Goal: Task Accomplishment & Management: Complete application form

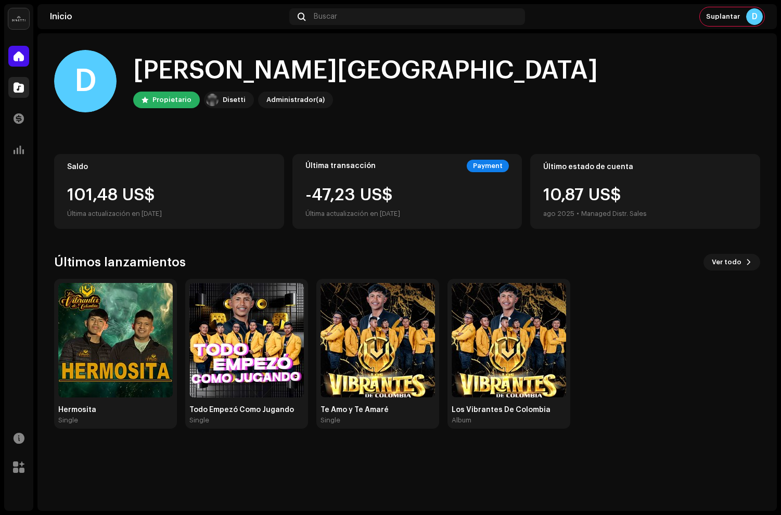
click at [17, 84] on span at bounding box center [19, 87] width 10 height 8
click at [19, 85] on span at bounding box center [19, 87] width 10 height 8
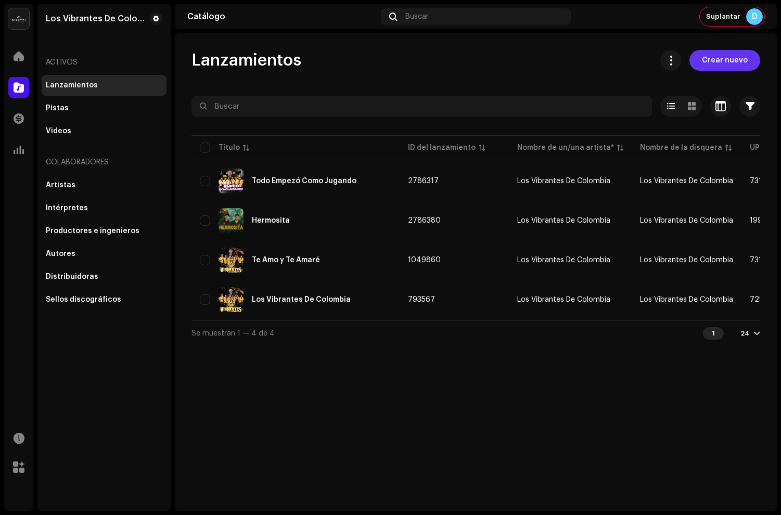
click at [736, 52] on span "Crear nuevo" at bounding box center [725, 60] width 46 height 21
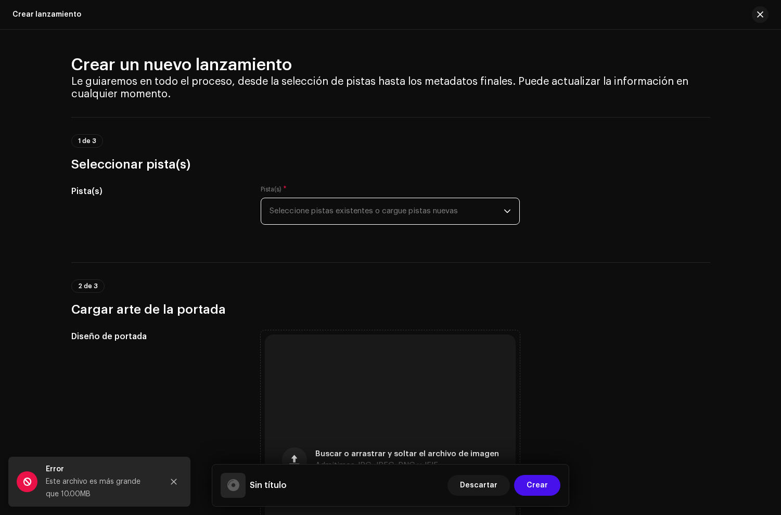
click at [362, 221] on span "Seleccione pistas existentes o cargue pistas nuevas" at bounding box center [387, 211] width 234 height 26
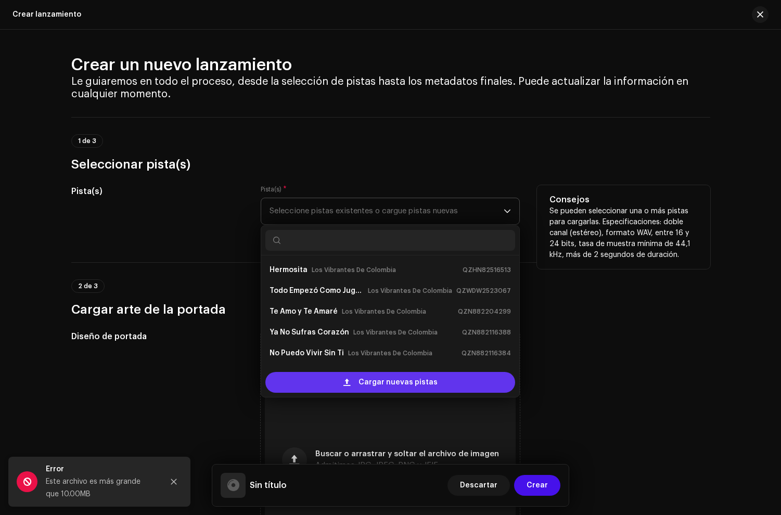
click at [384, 390] on span "Cargar nuevas pistas" at bounding box center [397, 382] width 79 height 21
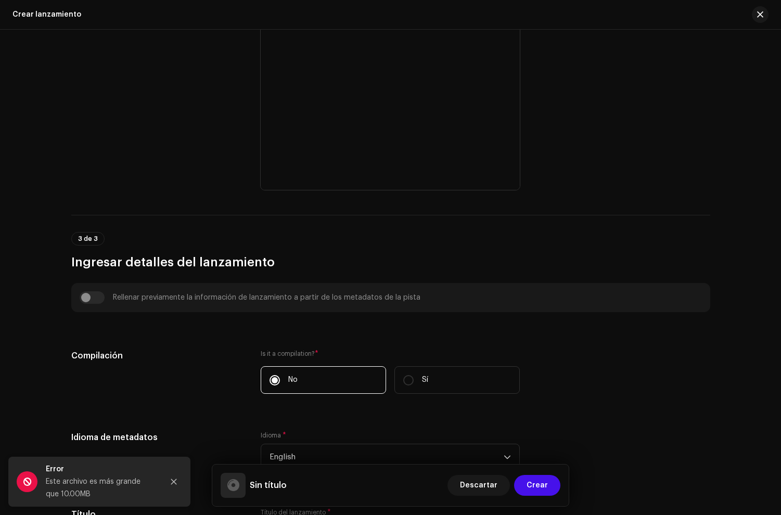
scroll to position [606, 0]
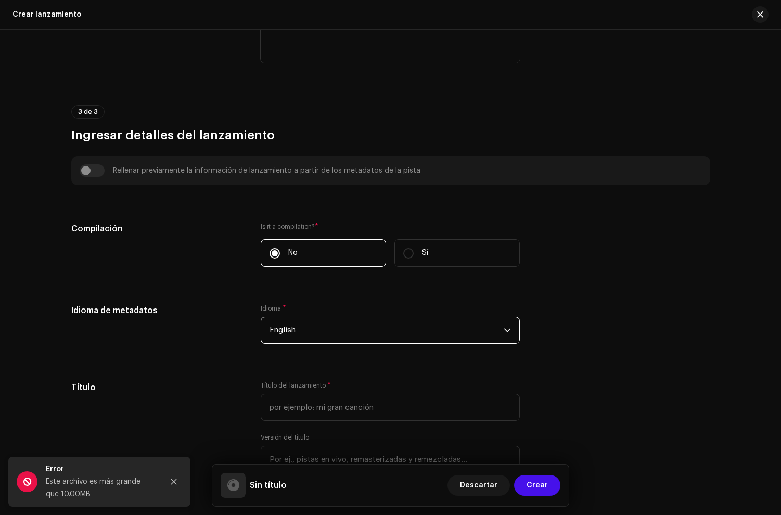
click at [331, 331] on span "English" at bounding box center [387, 330] width 234 height 26
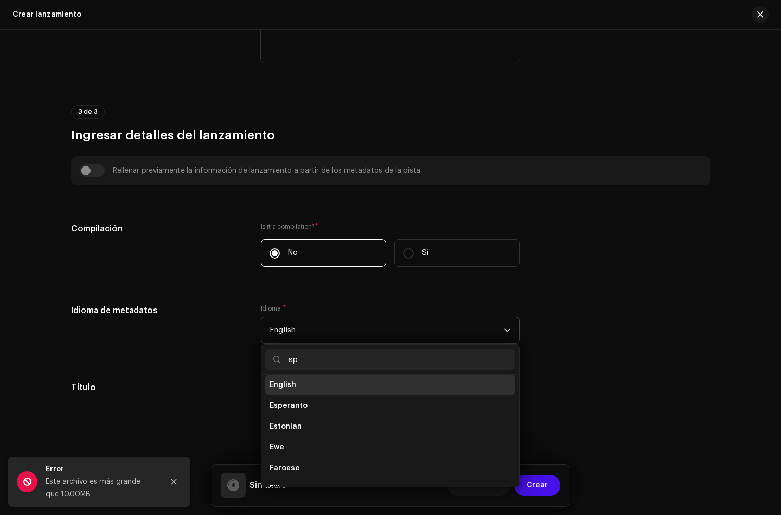
scroll to position [0, 0]
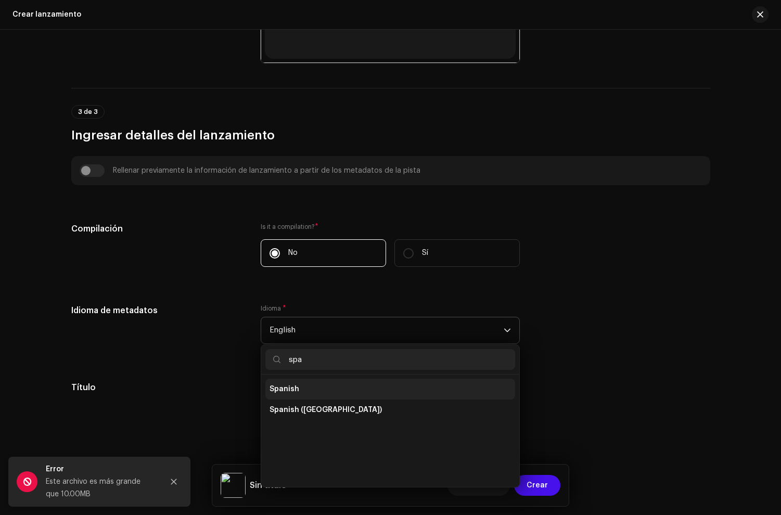
type input "spa"
click at [345, 387] on li "Spanish" at bounding box center [390, 389] width 250 height 21
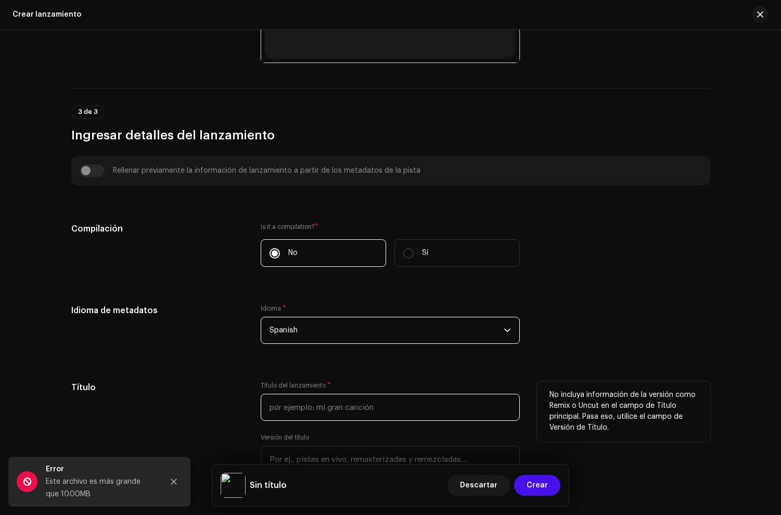
click at [326, 418] on input "text" at bounding box center [390, 407] width 259 height 27
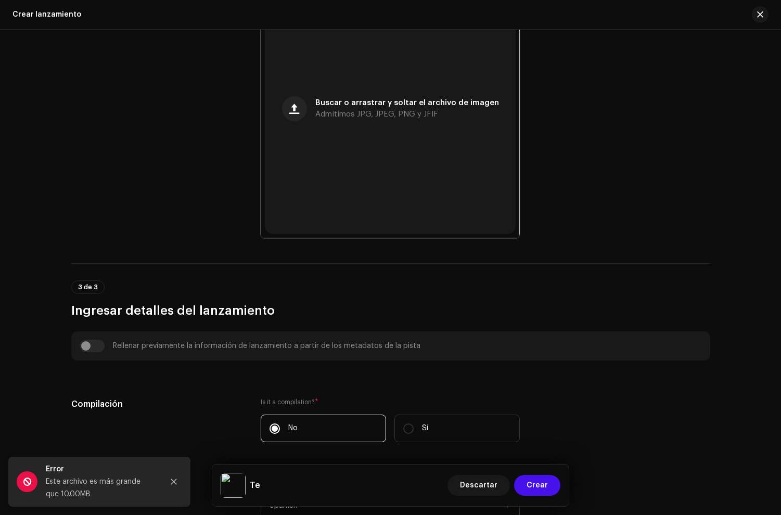
scroll to position [633, 0]
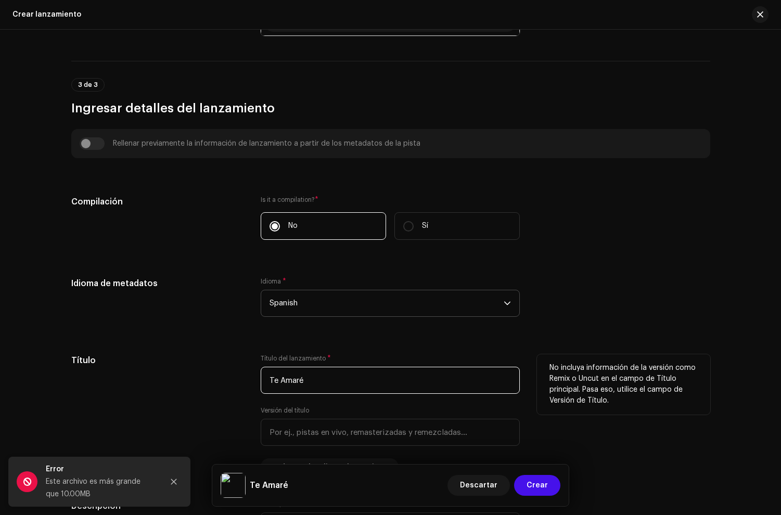
type input "Te Amaré"
click at [228, 390] on div "Título" at bounding box center [157, 414] width 173 height 121
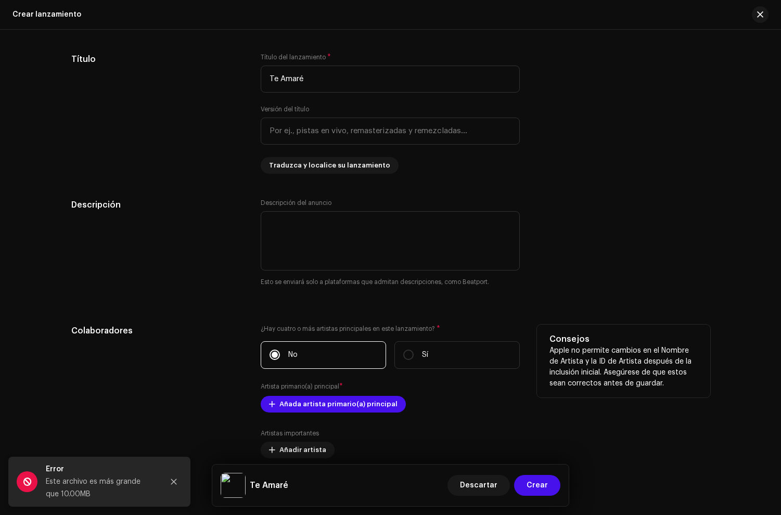
scroll to position [1018, 0]
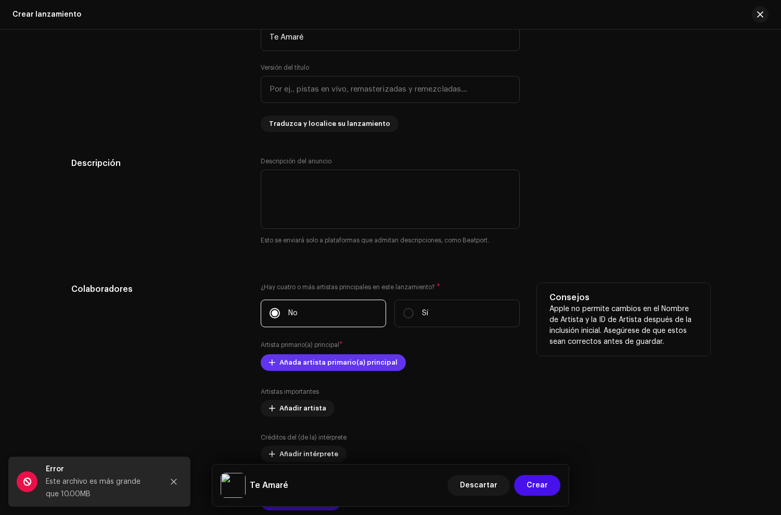
click at [334, 366] on span "Añada artista primario(a) principal" at bounding box center [338, 362] width 118 height 21
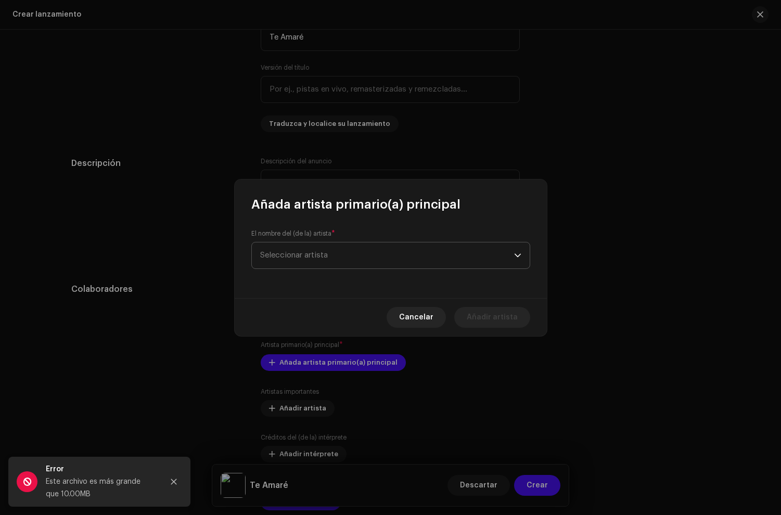
click at [350, 259] on span "Seleccionar artista" at bounding box center [387, 255] width 254 height 26
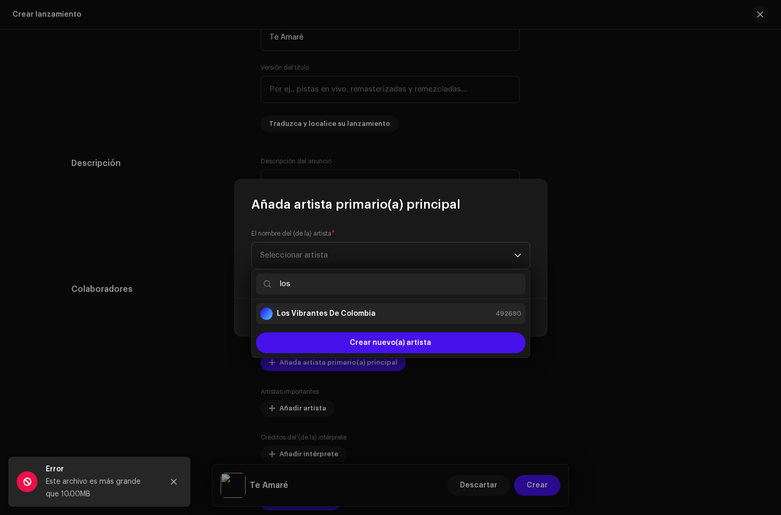
type input "los"
click at [344, 310] on strong "Los Vibrantes De Colombia" at bounding box center [326, 314] width 99 height 10
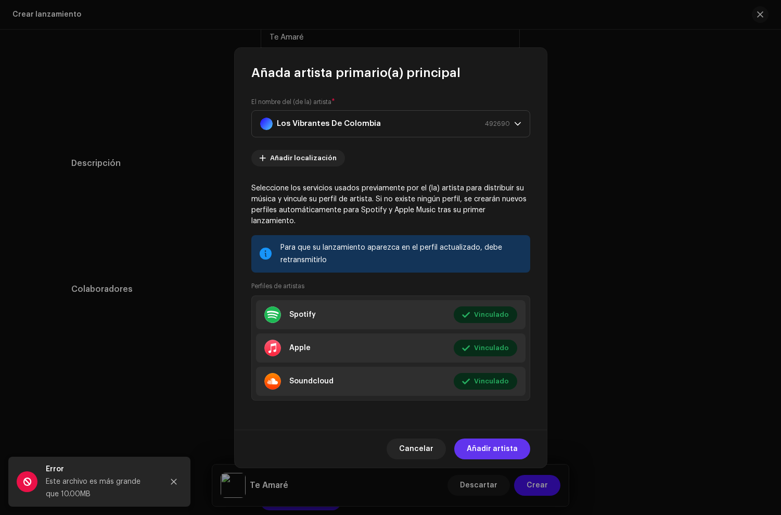
click at [484, 452] on span "Añadir artista" at bounding box center [492, 449] width 51 height 21
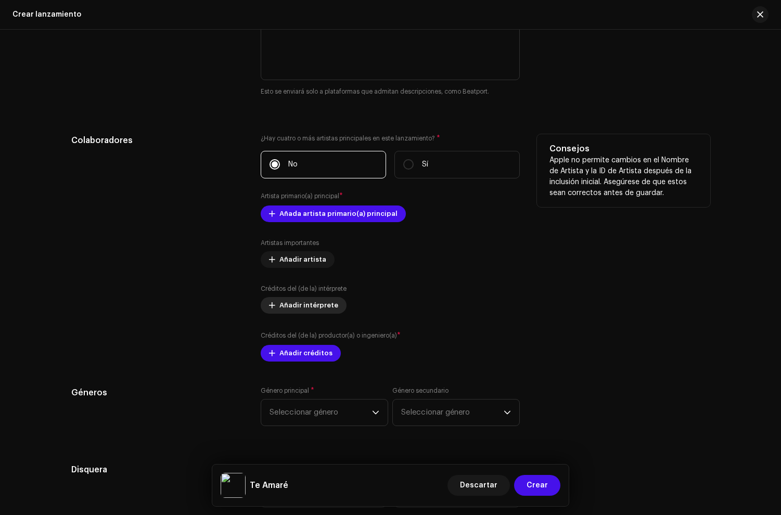
scroll to position [1169, 0]
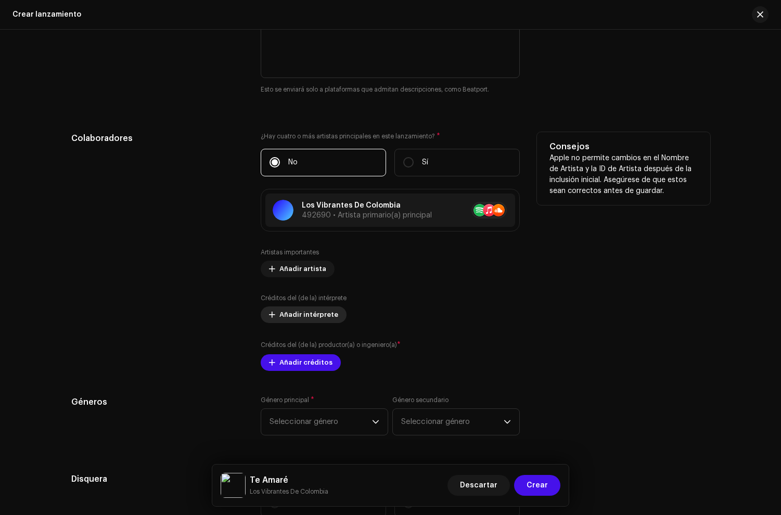
click at [300, 322] on span "Añadir intérprete" at bounding box center [308, 314] width 59 height 21
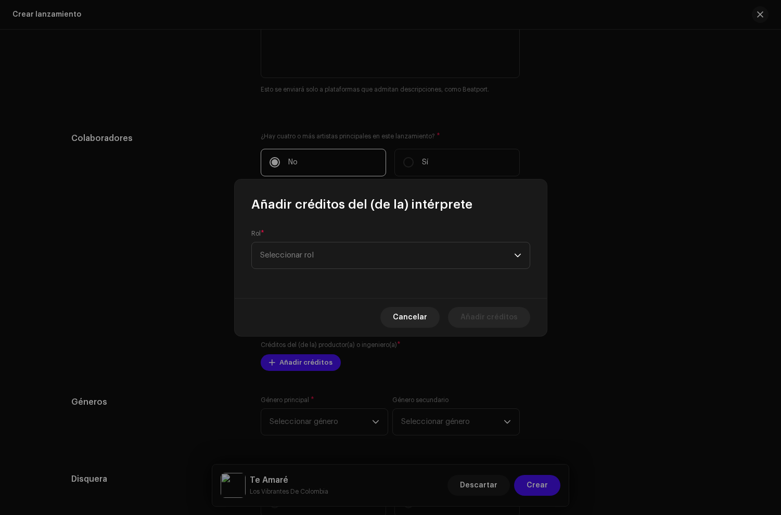
click at [303, 270] on div "Rol * Seleccionar rol" at bounding box center [391, 255] width 312 height 85
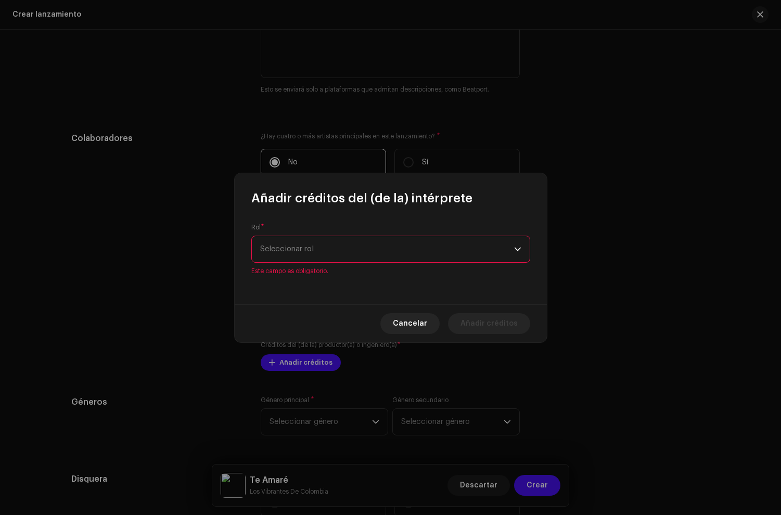
click at [304, 264] on div "Rol * Seleccionar rol Este campo es obligatorio." at bounding box center [390, 249] width 279 height 52
click at [306, 258] on span "Seleccionar rol" at bounding box center [387, 249] width 254 height 26
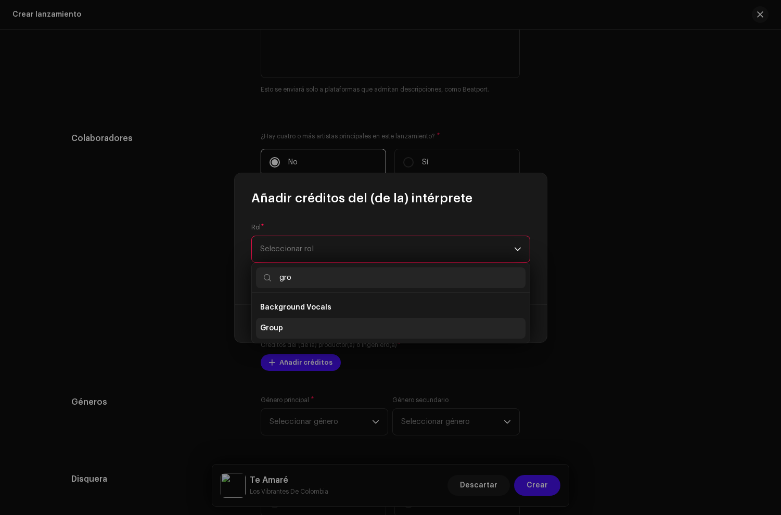
type input "gro"
click at [304, 330] on li "Group" at bounding box center [391, 328] width 270 height 21
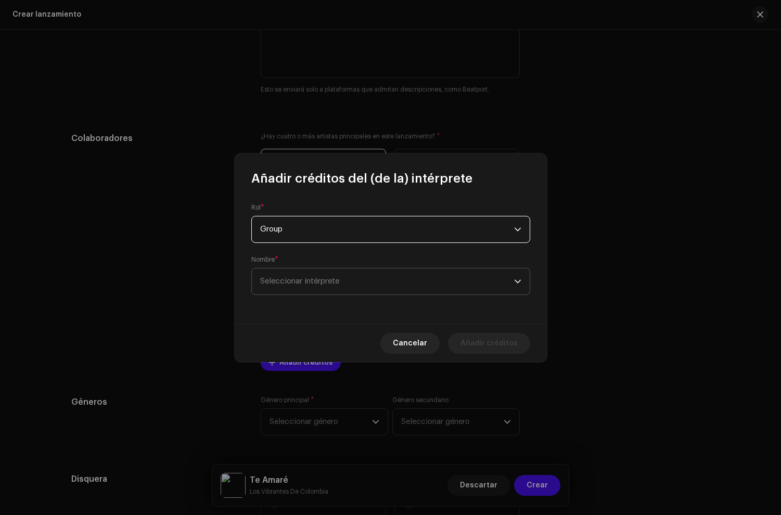
click at [305, 283] on span "Seleccionar intérprete" at bounding box center [299, 281] width 79 height 8
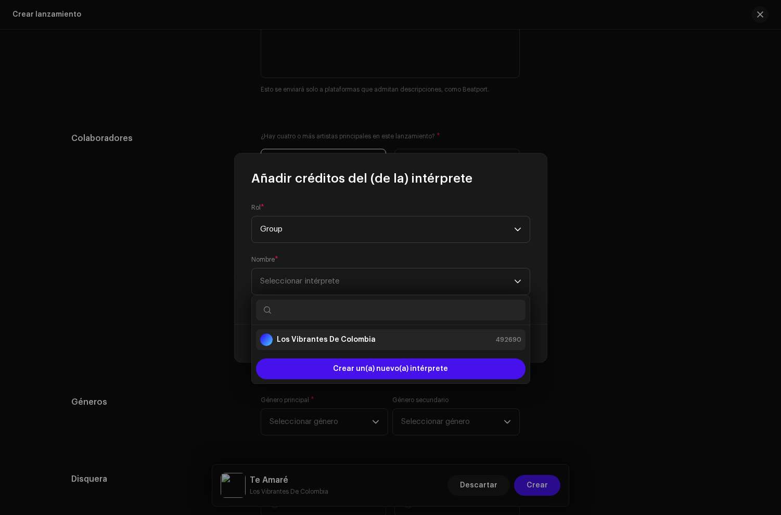
click at [294, 331] on li "Los Vibrantes De Colombia 492690" at bounding box center [391, 339] width 270 height 21
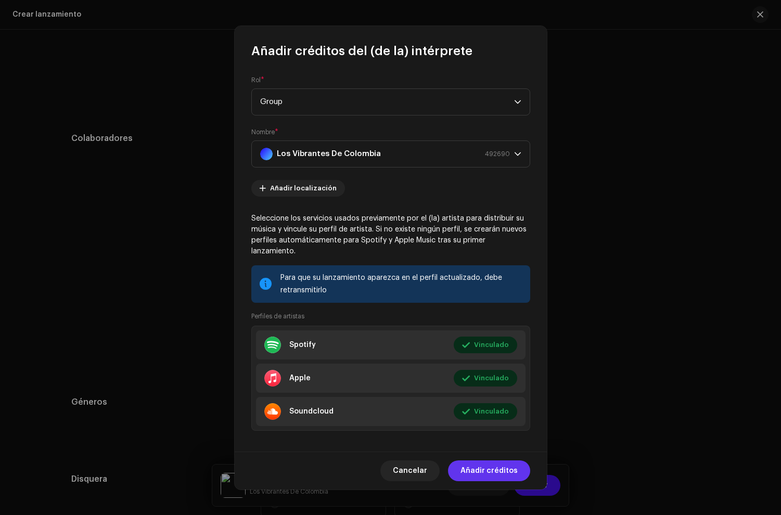
click at [497, 473] on span "Añadir créditos" at bounding box center [488, 470] width 57 height 21
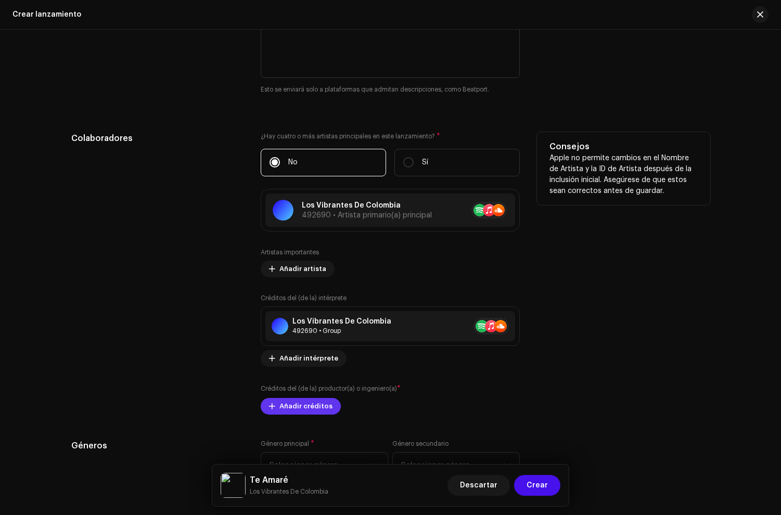
click at [281, 409] on span "Añadir créditos" at bounding box center [305, 406] width 53 height 21
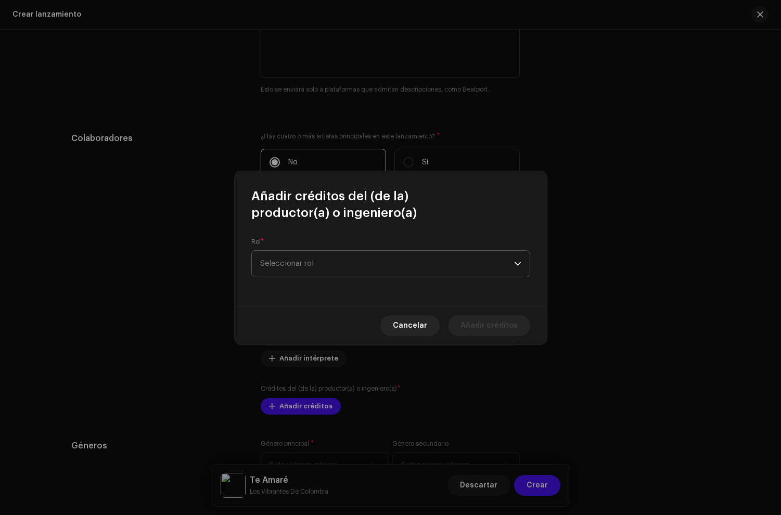
click at [287, 266] on span "Seleccionar rol" at bounding box center [387, 264] width 254 height 26
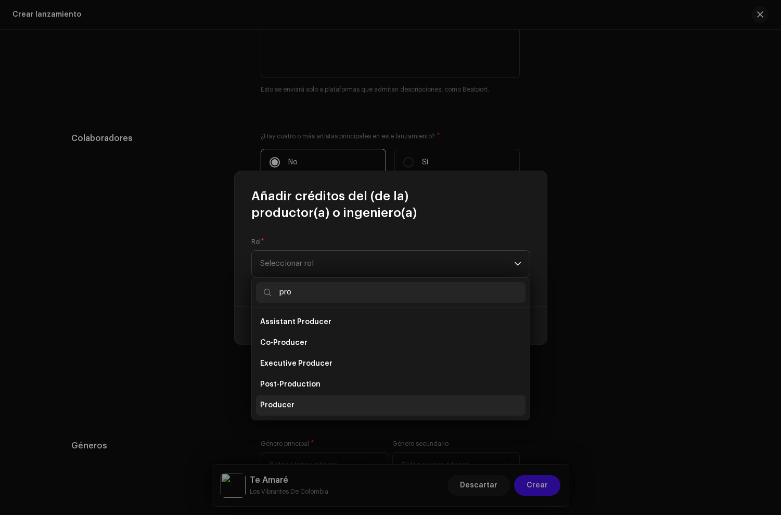
type input "pro"
click at [287, 400] on li "Producer" at bounding box center [391, 405] width 270 height 21
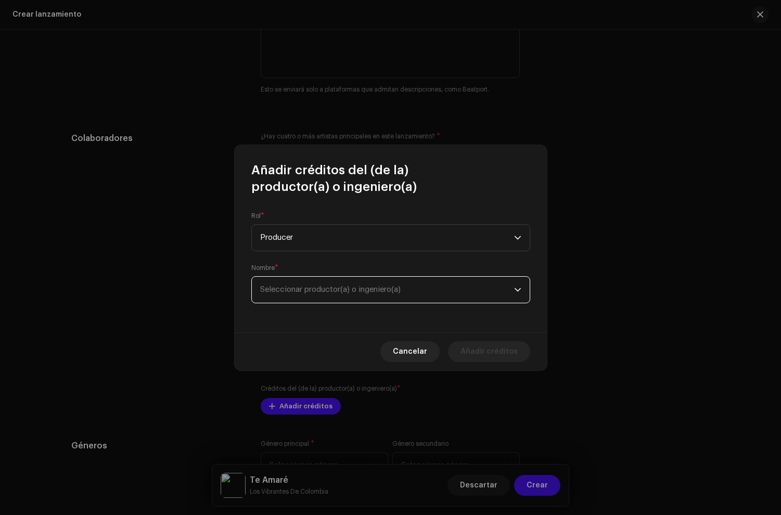
click at [339, 292] on span "Seleccionar productor(a) o ingeniero(a)" at bounding box center [330, 290] width 140 height 8
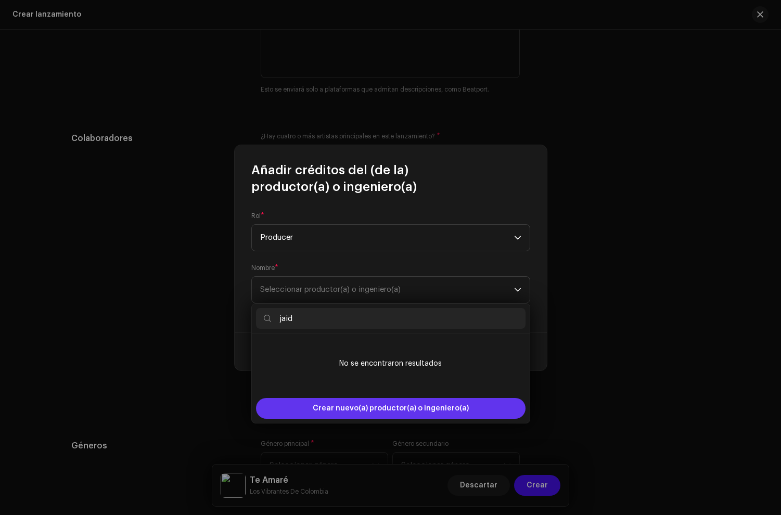
type input "jaid"
click at [338, 409] on span "Crear nuevo(a) productor(a) o ingeniero(a)" at bounding box center [391, 408] width 156 height 21
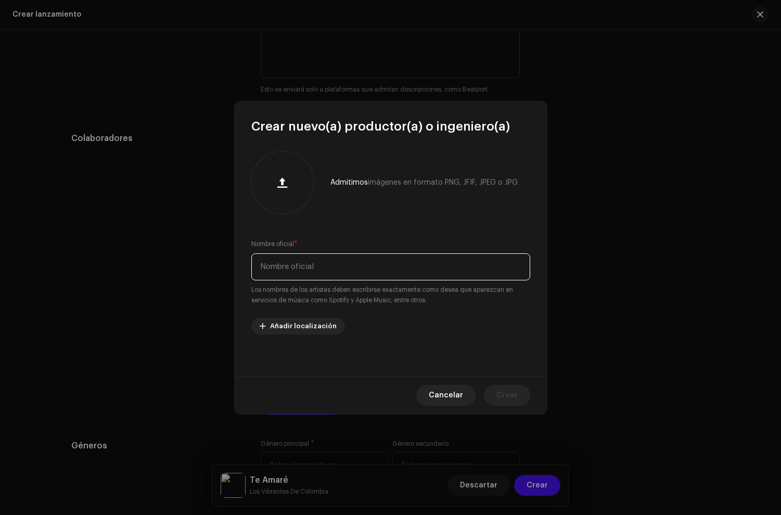
click at [311, 271] on input "text" at bounding box center [390, 266] width 279 height 27
paste input "Jaider Music"
type input "Jaider Music"
click at [502, 389] on span "Crear" at bounding box center [506, 395] width 21 height 21
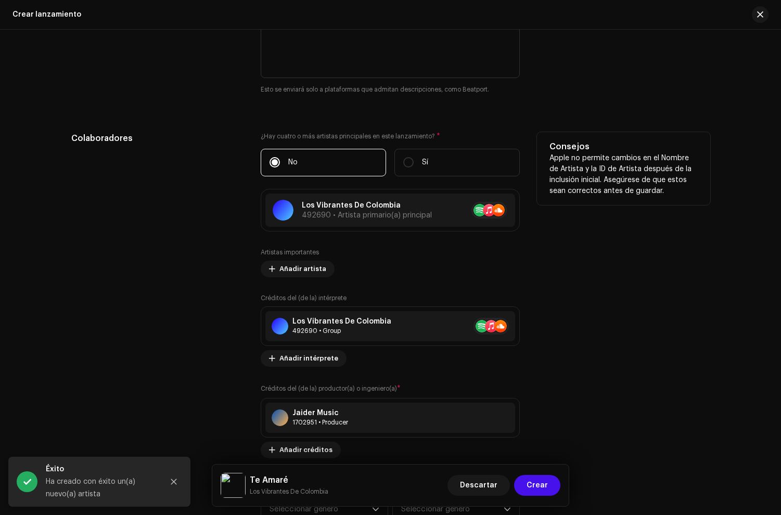
scroll to position [1383, 0]
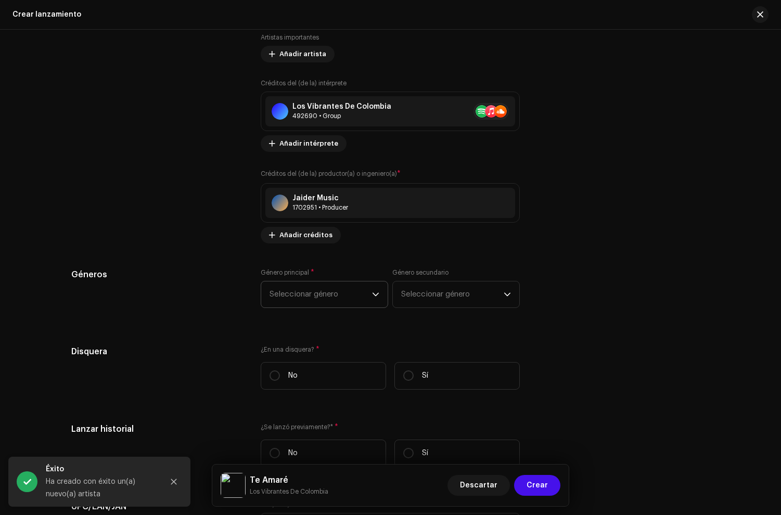
click at [298, 300] on span "Seleccionar género" at bounding box center [321, 294] width 102 height 26
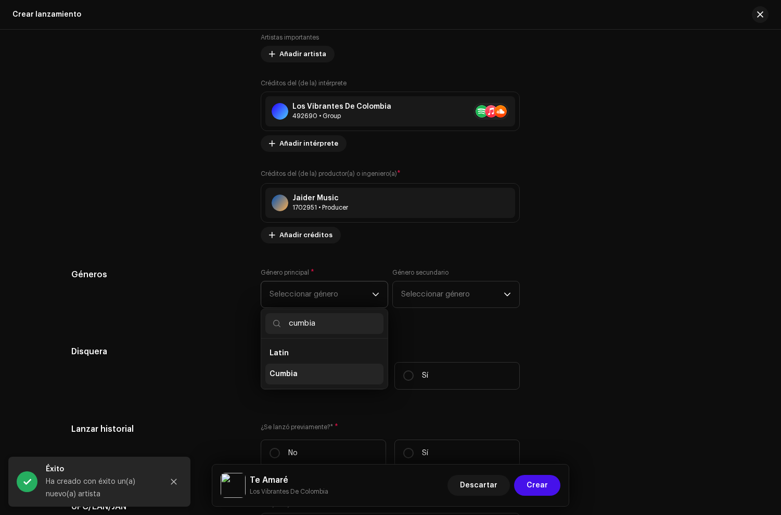
type input "cumbia"
click at [319, 373] on li "Cumbia" at bounding box center [324, 374] width 118 height 21
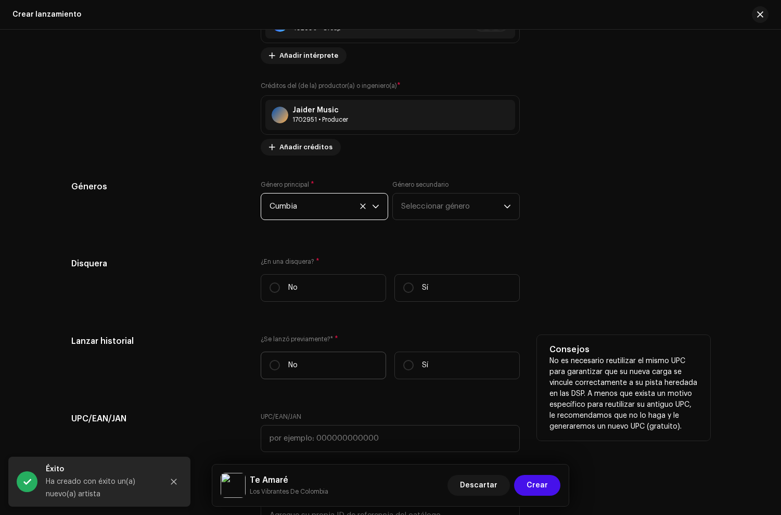
scroll to position [1515, 0]
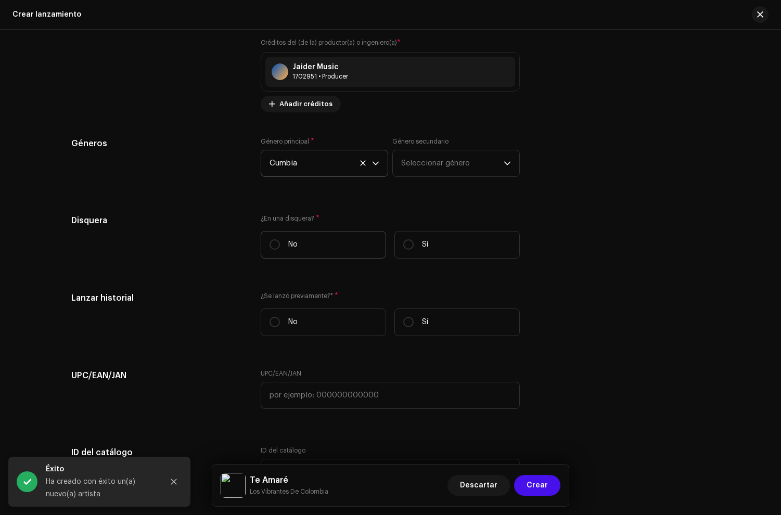
click at [300, 243] on label "No" at bounding box center [323, 245] width 125 height 28
click at [280, 243] on input "No" at bounding box center [275, 244] width 10 height 10
radio input "true"
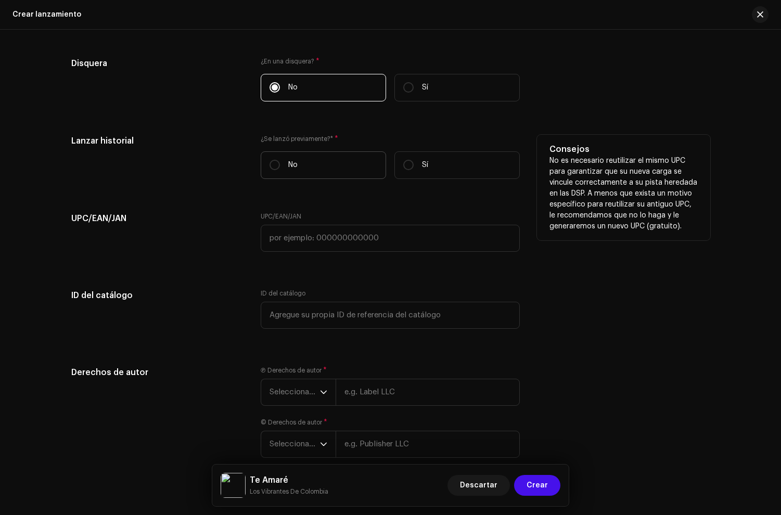
drag, startPoint x: 320, startPoint y: 157, endPoint x: 320, endPoint y: 162, distance: 5.7
click at [320, 157] on label "No" at bounding box center [323, 165] width 125 height 28
click at [280, 160] on input "No" at bounding box center [275, 165] width 10 height 10
radio input "true"
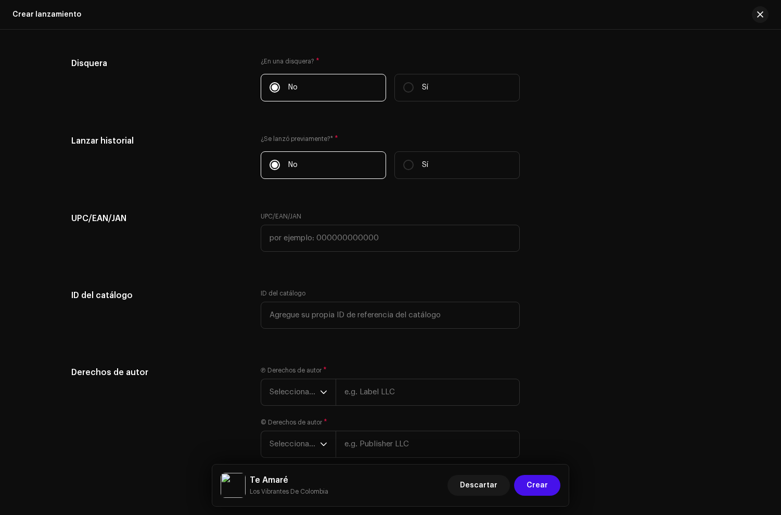
scroll to position [1730, 0]
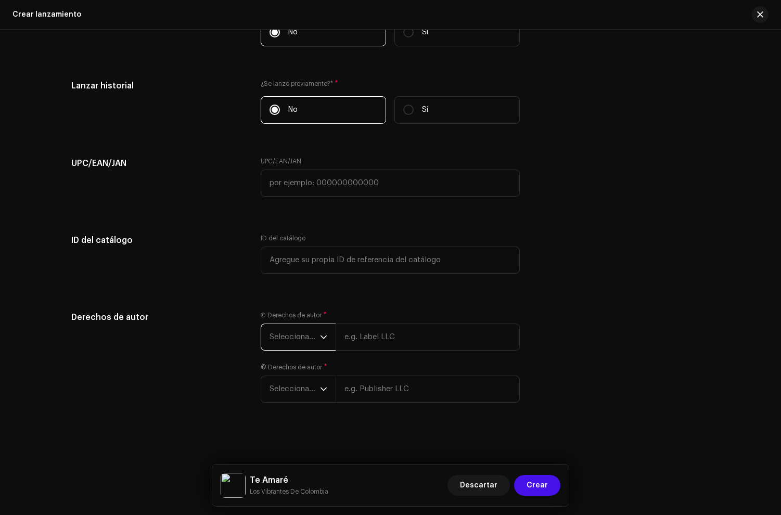
click at [296, 330] on span "Seleccionar año" at bounding box center [295, 337] width 50 height 26
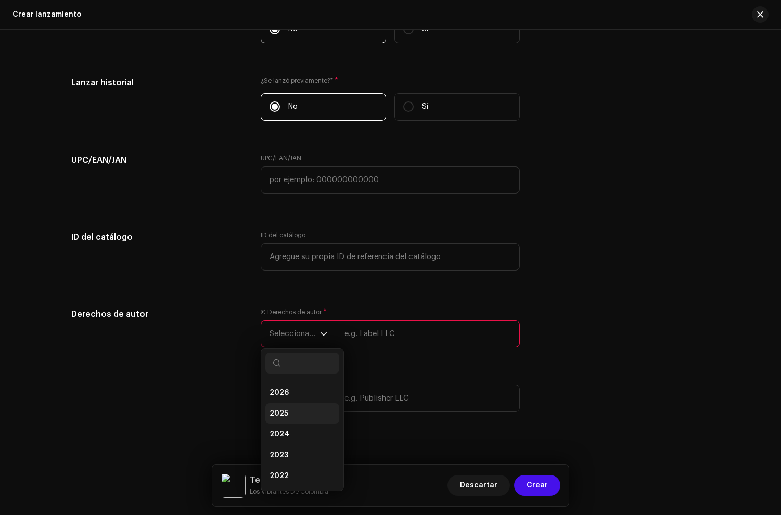
click at [293, 415] on li "2025" at bounding box center [302, 413] width 74 height 21
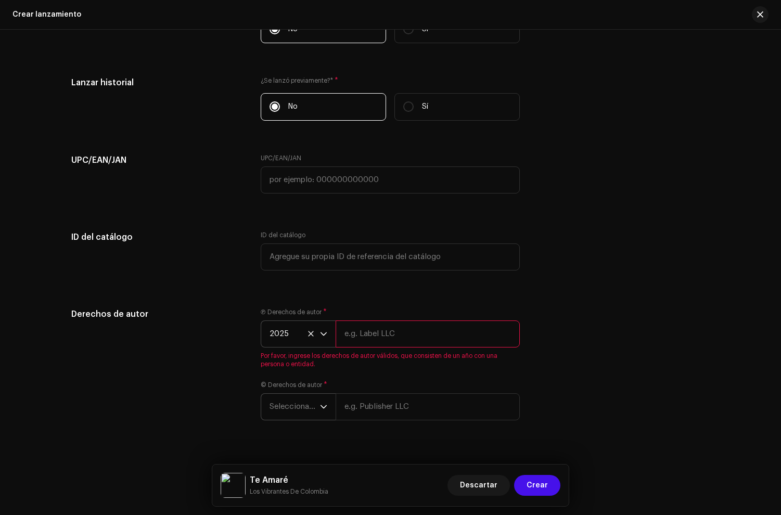
click at [295, 420] on p-select "Seleccionar año" at bounding box center [298, 406] width 75 height 27
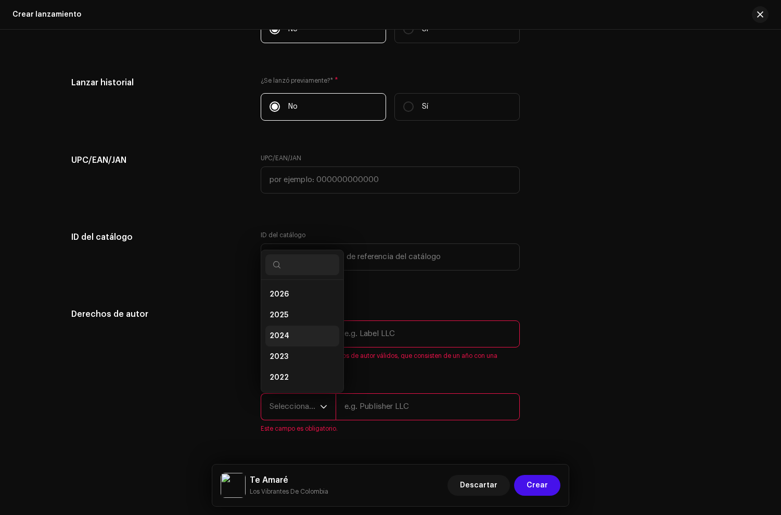
scroll to position [17, 0]
drag, startPoint x: 290, startPoint y: 303, endPoint x: 407, endPoint y: 326, distance: 119.7
click at [290, 303] on li "2025" at bounding box center [302, 298] width 74 height 21
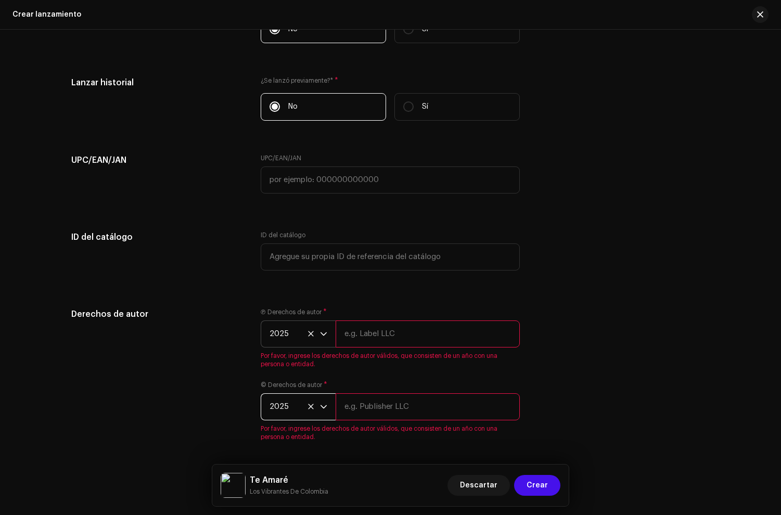
click at [408, 342] on input "text" at bounding box center [428, 333] width 184 height 27
click at [378, 338] on input "text" at bounding box center [428, 333] width 184 height 27
paste input "Jaider Music"
type input "Jaider Music"
paste input "Los Vibrantes De Colombia"
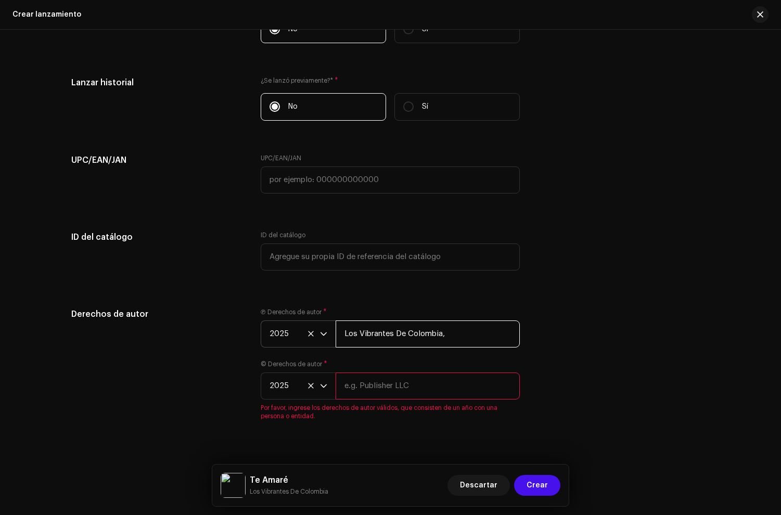
paste input "under exclusive license to Disetti Music LLC"
click at [461, 337] on input "Los Vibrantes De Colombia, under exclusive license to Disetti Music LLC" at bounding box center [428, 333] width 184 height 27
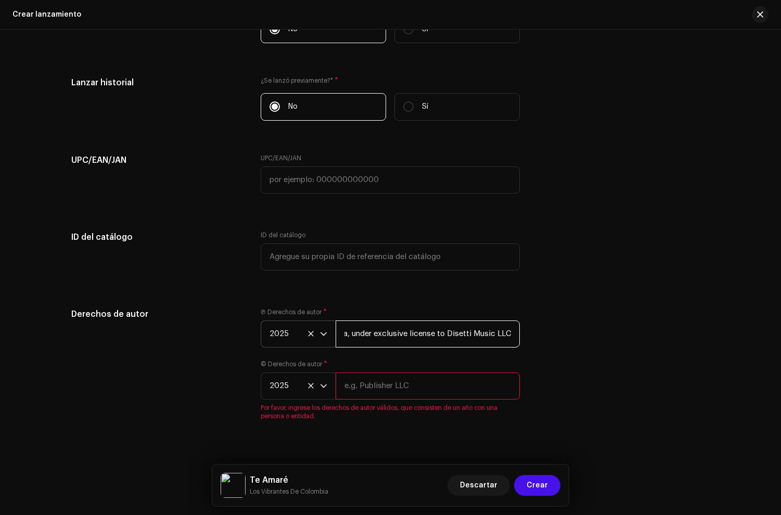
click at [461, 337] on input "Los Vibrantes De Colombia, under exclusive license to Disetti Music LLC" at bounding box center [428, 333] width 184 height 27
type input "Los Vibrantes De Colombia, under exclusive license to Disetti Music LLC"
click at [377, 380] on input "text" at bounding box center [428, 386] width 184 height 27
paste input "Los Vibrantes De Colombia, under exclusive license to Disetti Music LLC"
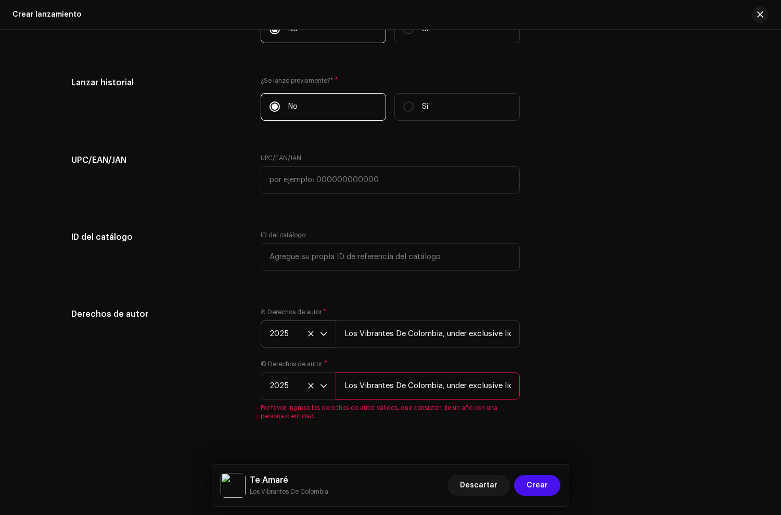
scroll to position [0, 95]
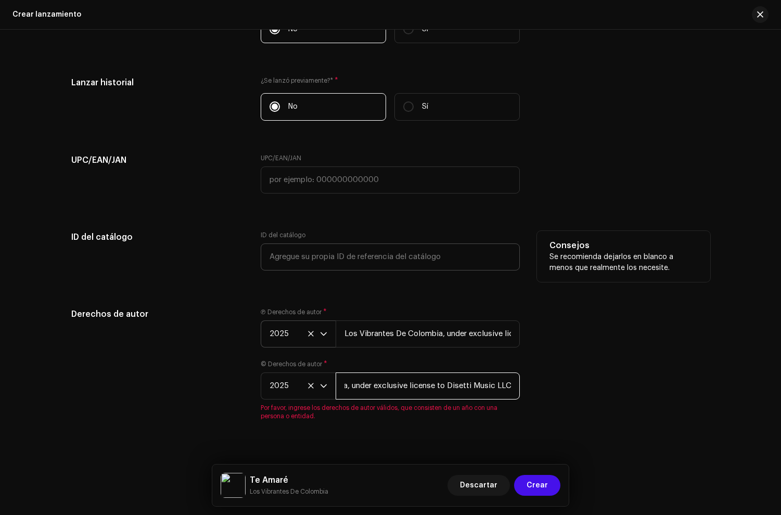
type input "Los Vibrantes De Colombia, under exclusive license to Disetti Music LLC"
click at [377, 271] on input "text" at bounding box center [390, 256] width 259 height 27
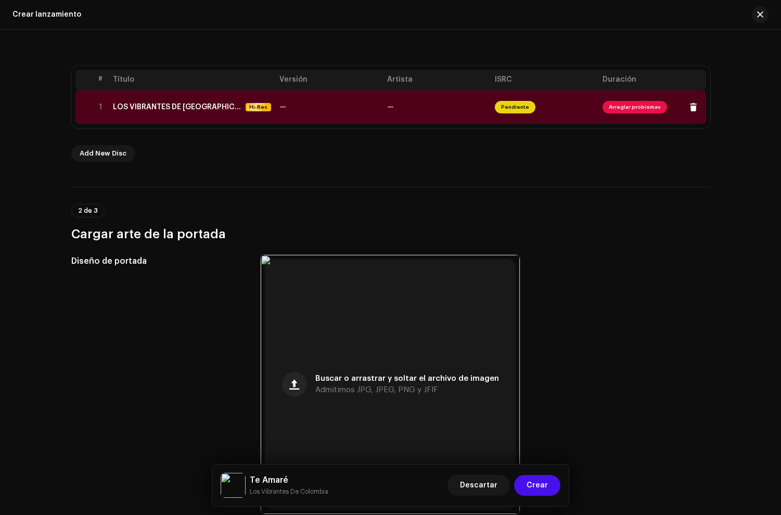
scroll to position [0, 0]
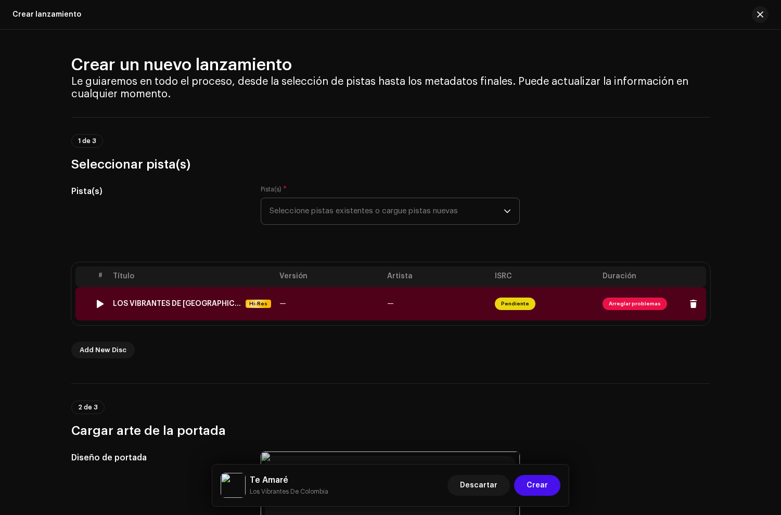
click at [215, 310] on td "LOS VIBRANTES DE [GEOGRAPHIC_DATA] TE AMARE.wav Hi-Res" at bounding box center [192, 303] width 166 height 33
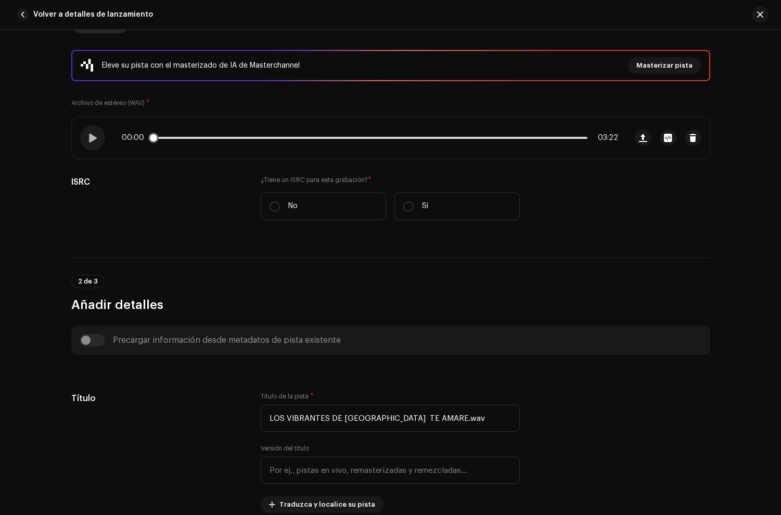
scroll to position [290, 0]
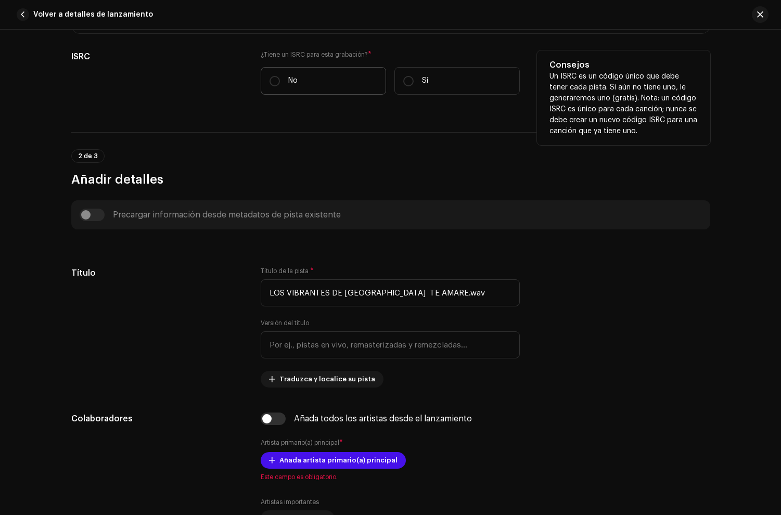
click at [314, 87] on label "No" at bounding box center [323, 81] width 125 height 28
click at [280, 86] on input "No" at bounding box center [275, 81] width 10 height 10
radio input "true"
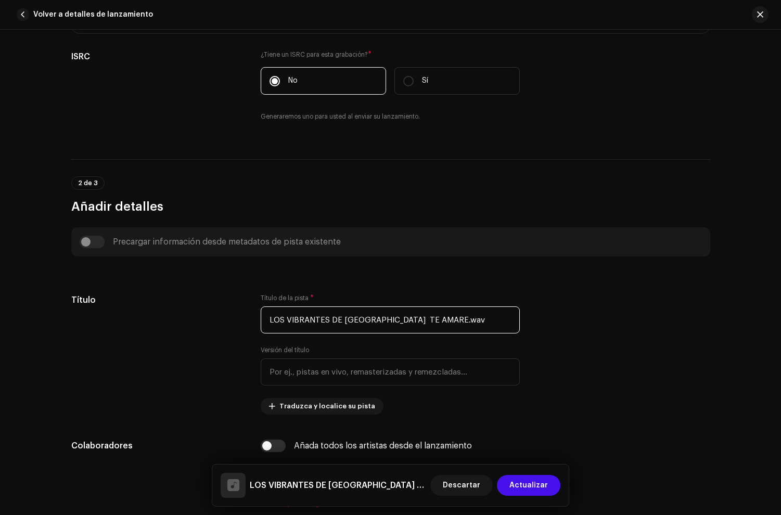
drag, startPoint x: 502, startPoint y: 323, endPoint x: 96, endPoint y: 257, distance: 411.7
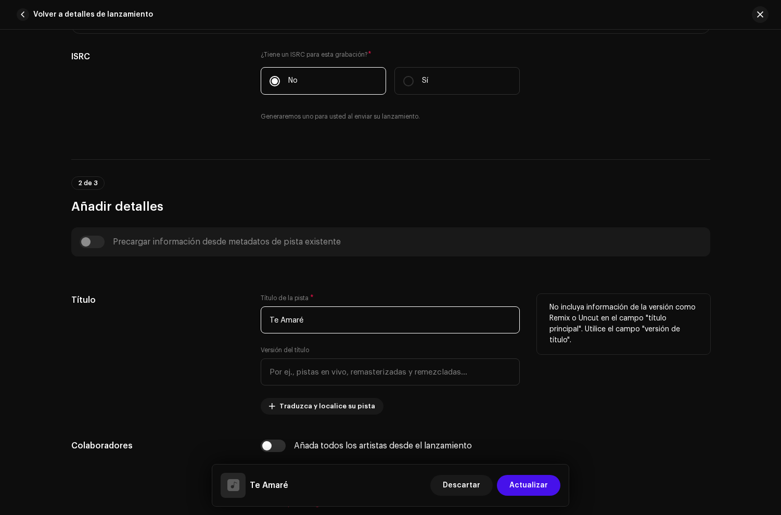
click at [366, 311] on input "Te Amaré" at bounding box center [390, 319] width 259 height 27
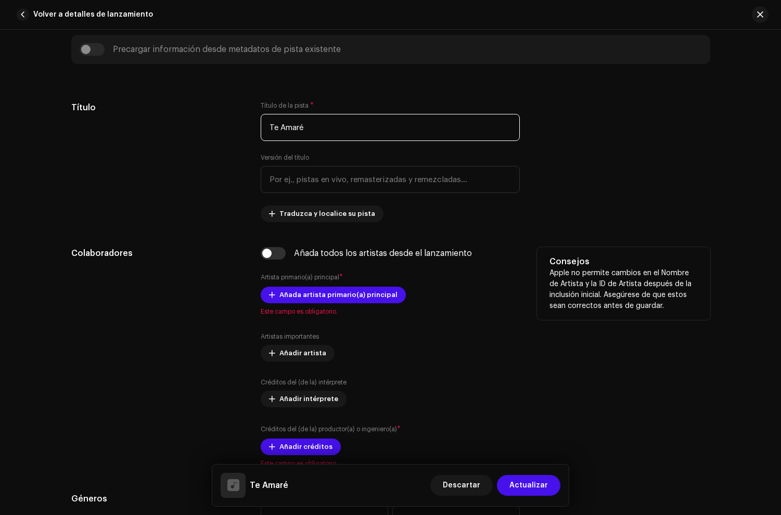
scroll to position [489, 0]
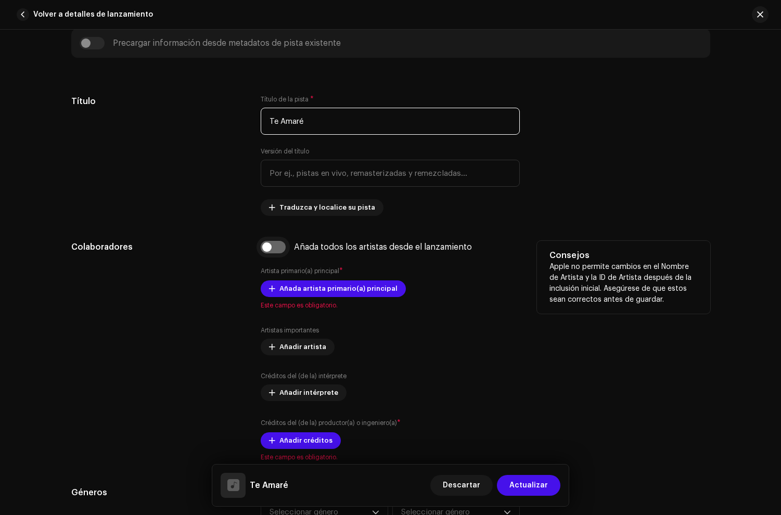
type input "Te Amaré"
click at [274, 249] on input "checkbox" at bounding box center [273, 247] width 25 height 12
checkbox input "true"
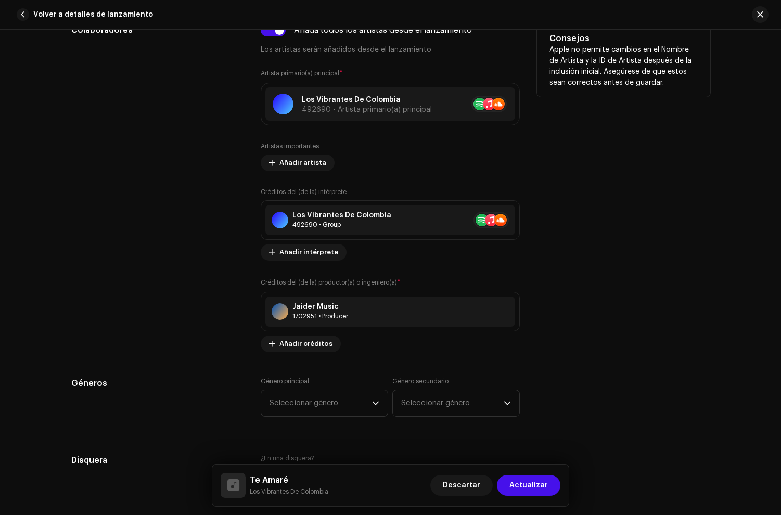
scroll to position [789, 0]
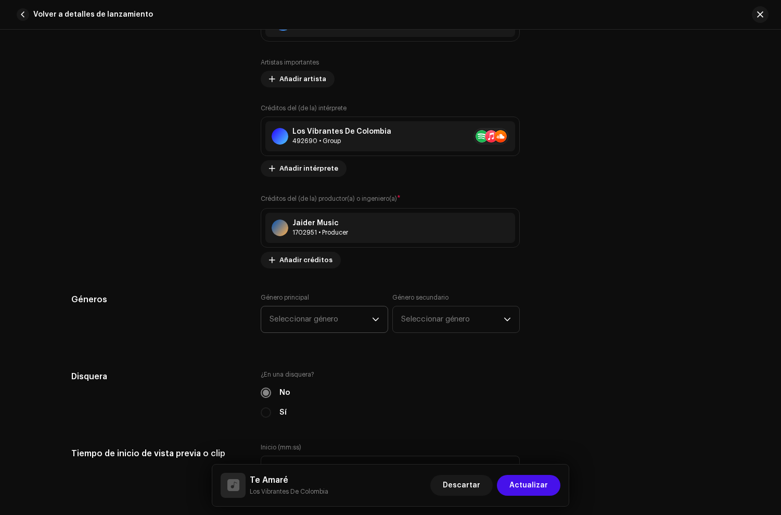
click at [330, 311] on span "Seleccionar género" at bounding box center [321, 319] width 102 height 26
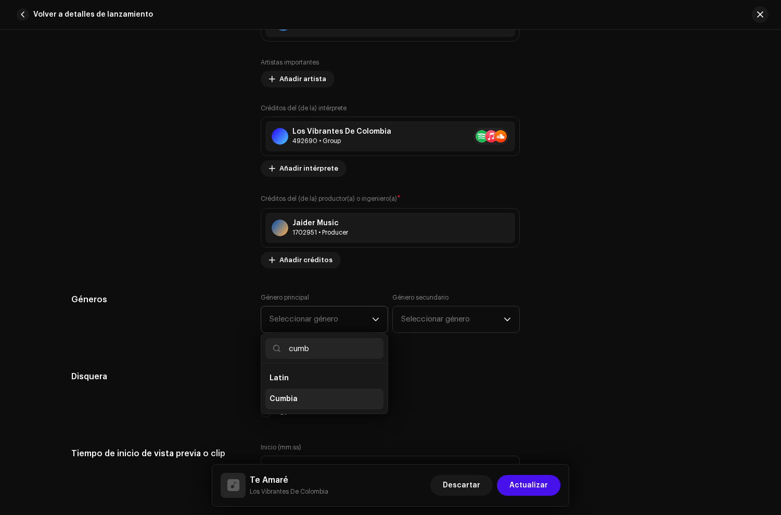
type input "cumb"
click at [314, 395] on li "Cumbia" at bounding box center [324, 399] width 118 height 21
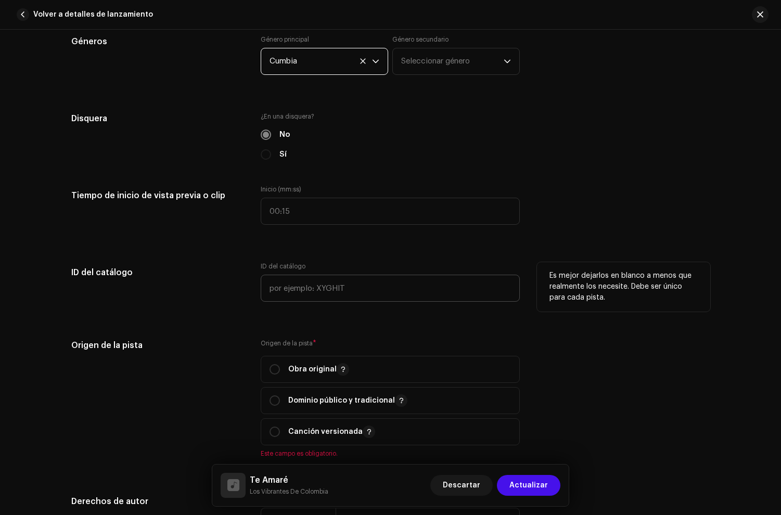
scroll to position [1091, 0]
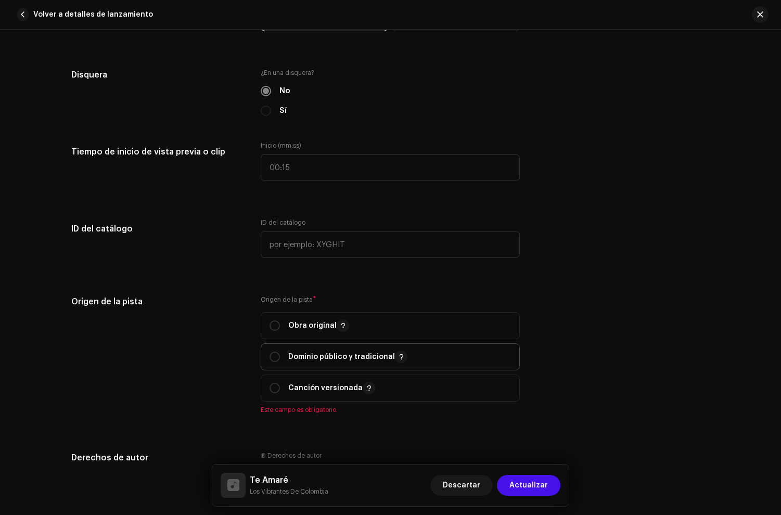
click at [286, 352] on div "Dominio público y tradicional" at bounding box center [339, 357] width 138 height 12
radio input "true"
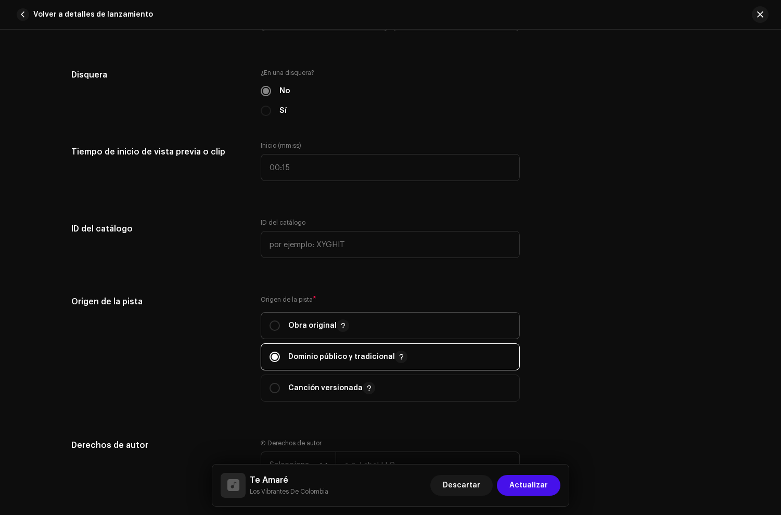
click at [290, 330] on p "Obra original" at bounding box center [318, 325] width 61 height 12
radio input "true"
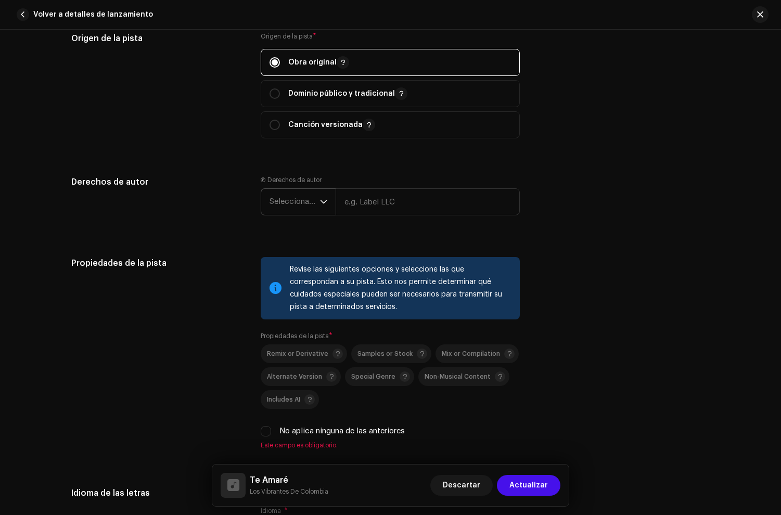
scroll to position [1361, 0]
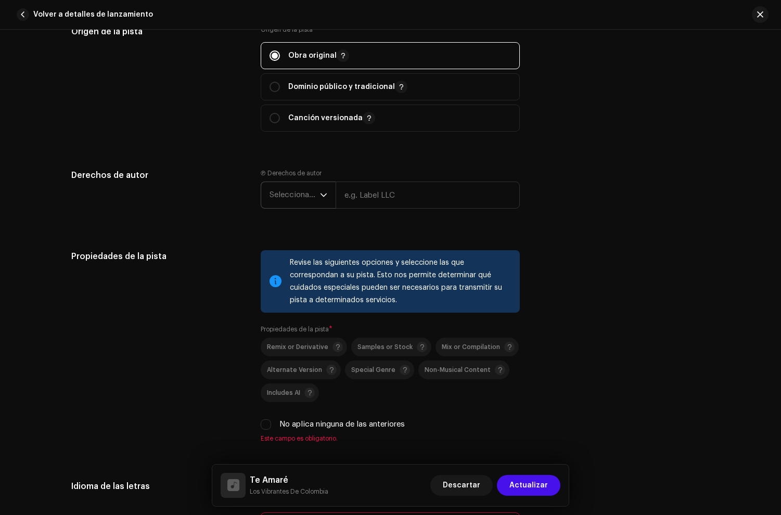
click at [298, 203] on span "Seleccionar año" at bounding box center [295, 195] width 50 height 26
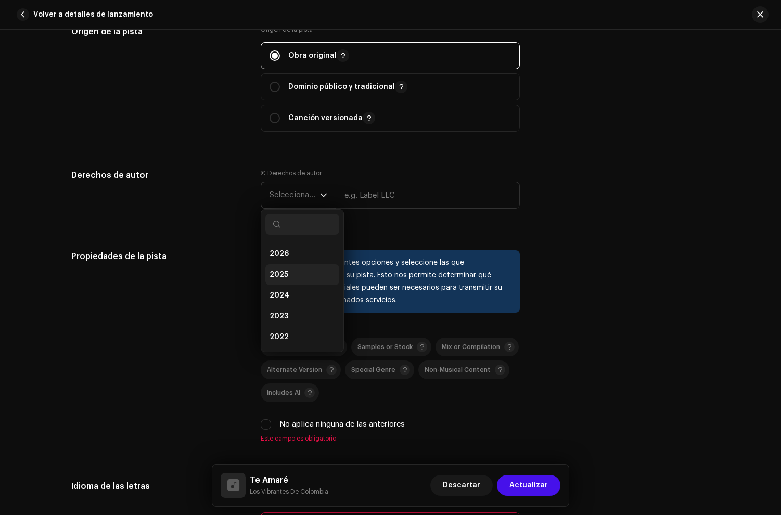
drag, startPoint x: 285, startPoint y: 279, endPoint x: 294, endPoint y: 271, distance: 12.1
click at [286, 279] on li "2025" at bounding box center [302, 274] width 74 height 21
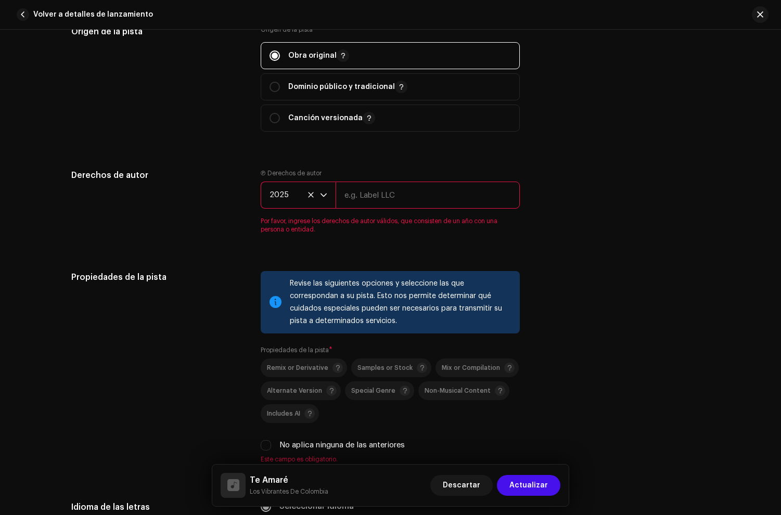
click at [379, 186] on input "text" at bounding box center [428, 195] width 184 height 27
paste input "Los Vibrantes De Colombia, under exclusive license to Disetti Music LLC"
drag, startPoint x: 345, startPoint y: 199, endPoint x: 683, endPoint y: 197, distance: 338.2
click at [683, 197] on div "Derechos de autor Ⓟ Derechos de autor 2025 Los Vibrantes De Colombia, under exc…" at bounding box center [390, 207] width 639 height 77
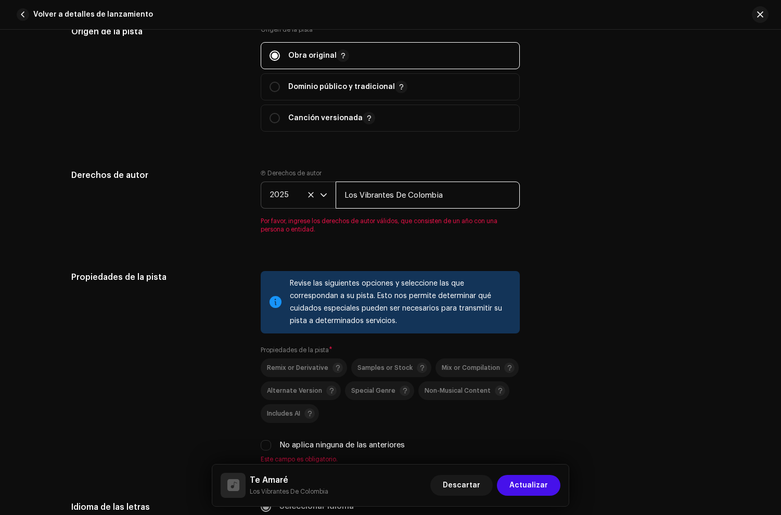
scroll to position [0, 0]
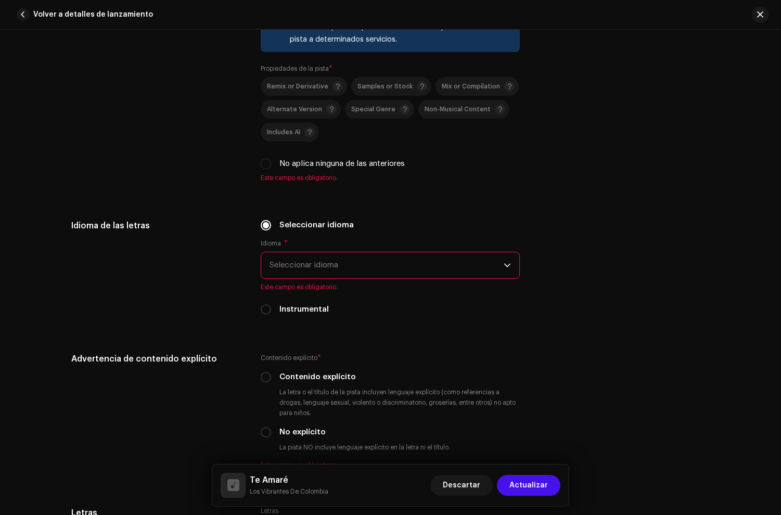
type input "Los Vibrantes De Colombia"
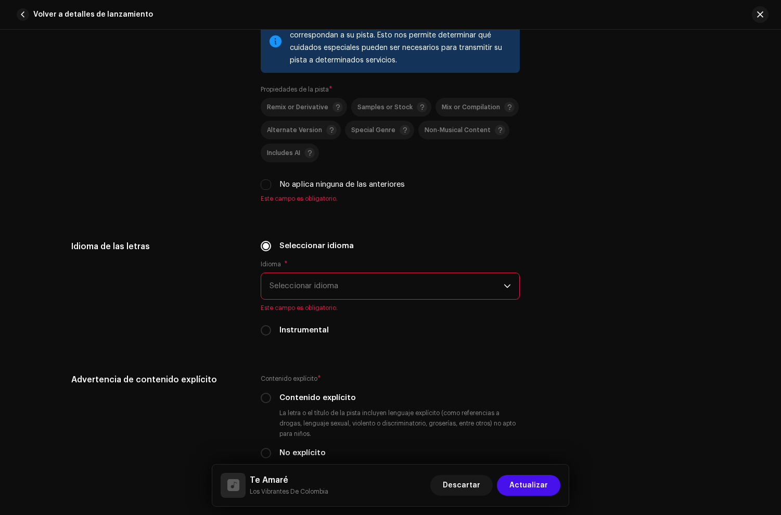
click at [258, 166] on div "Propiedades de la pista Revise las siguientes opciones y seleccione las que cor…" at bounding box center [390, 112] width 639 height 205
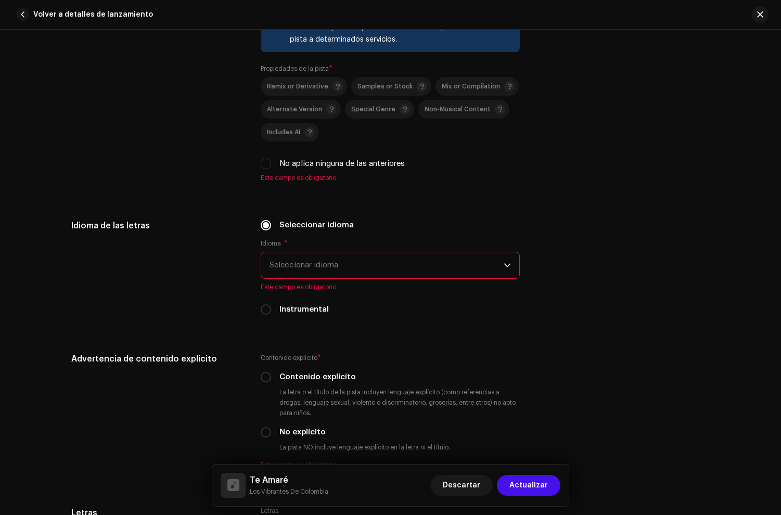
drag, startPoint x: 261, startPoint y: 165, endPoint x: 314, endPoint y: 258, distance: 107.0
click at [261, 166] on input "No aplica ninguna de las anteriores" at bounding box center [266, 164] width 10 height 10
checkbox input "true"
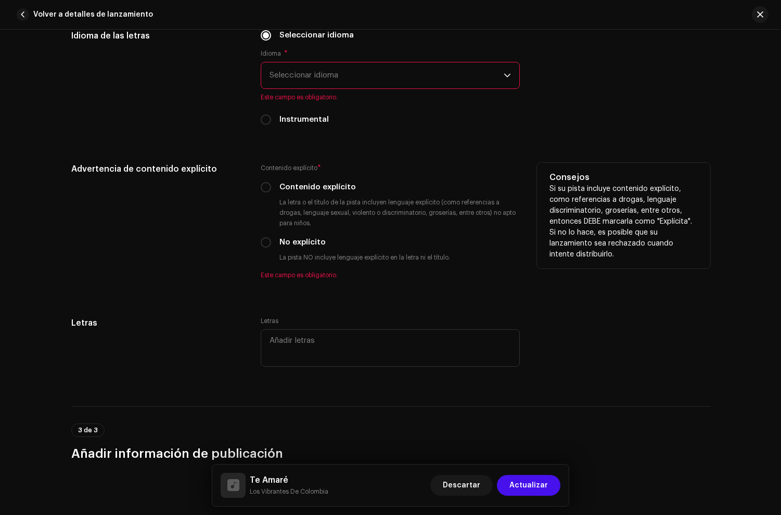
scroll to position [1806, 0]
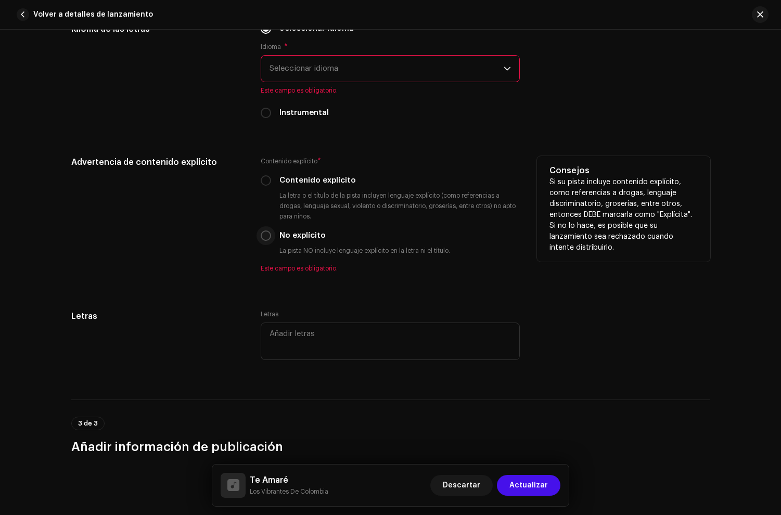
click at [262, 241] on input "No explícito" at bounding box center [266, 235] width 10 height 10
radio input "true"
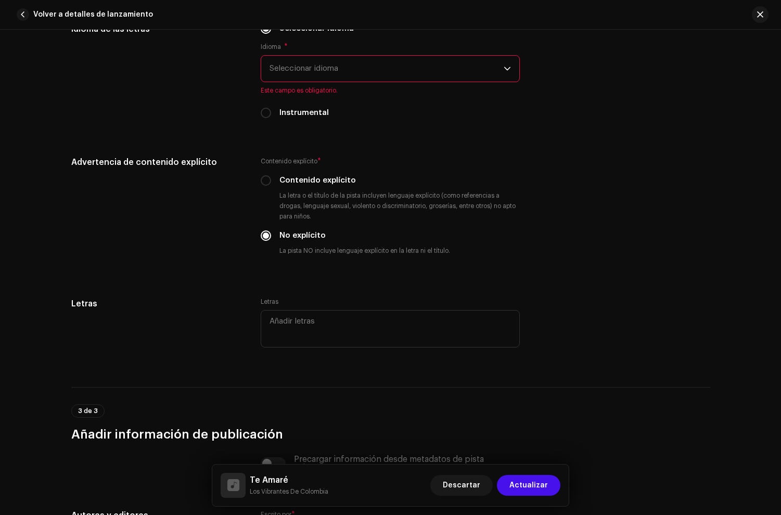
click at [296, 52] on div "Idioma * Seleccionar idioma Este campo es obligatorio." at bounding box center [390, 69] width 259 height 52
click at [294, 73] on span "Seleccionar idioma" at bounding box center [387, 69] width 234 height 26
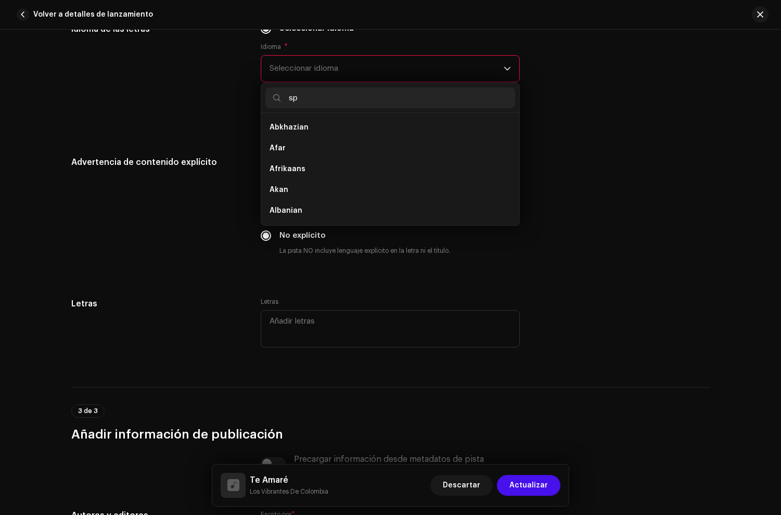
scroll to position [0, 0]
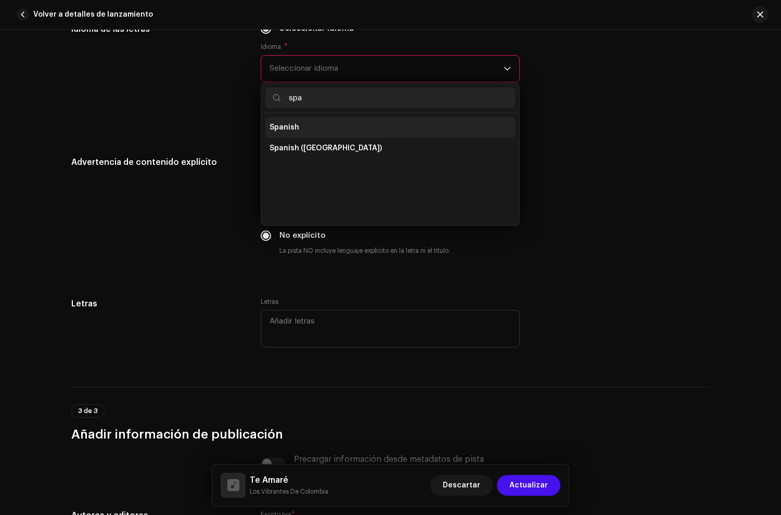
type input "spa"
click at [287, 133] on span "Spanish" at bounding box center [285, 127] width 30 height 10
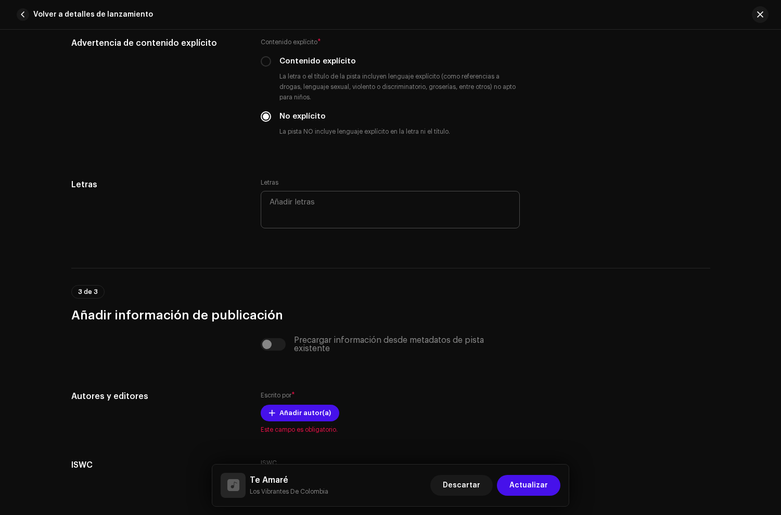
scroll to position [2004, 0]
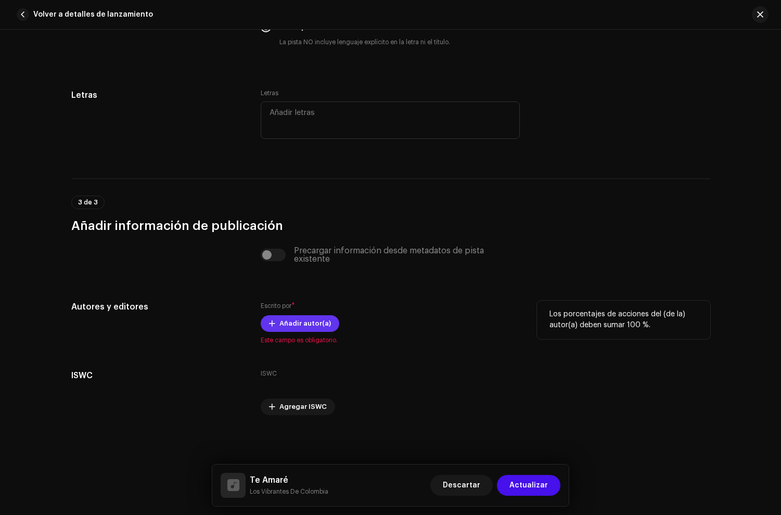
click at [286, 323] on span "Añadir autor(a)" at bounding box center [305, 323] width 52 height 21
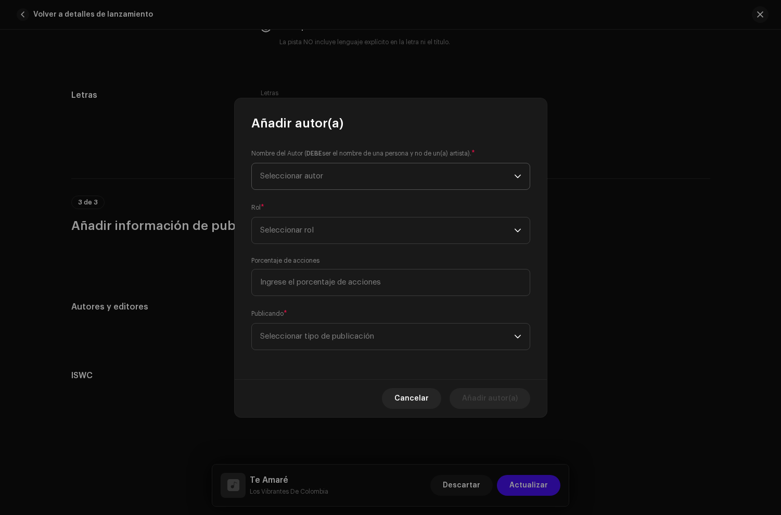
click at [305, 185] on span "Seleccionar autor" at bounding box center [387, 176] width 254 height 26
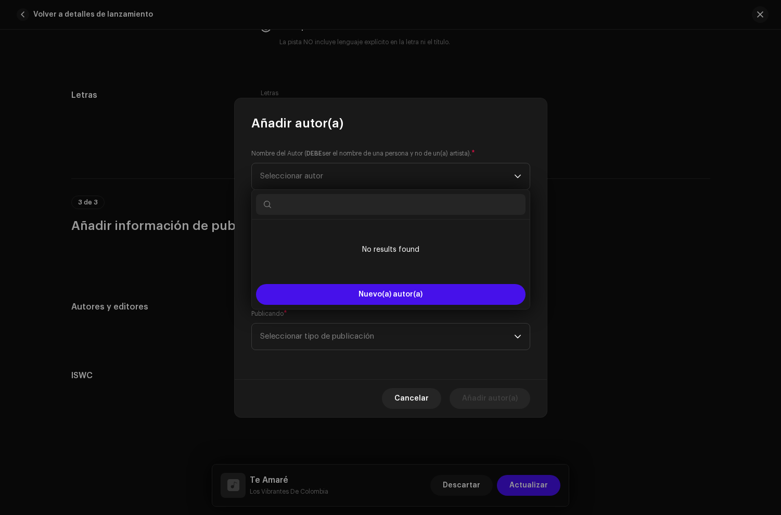
paste input "[PERSON_NAME]"
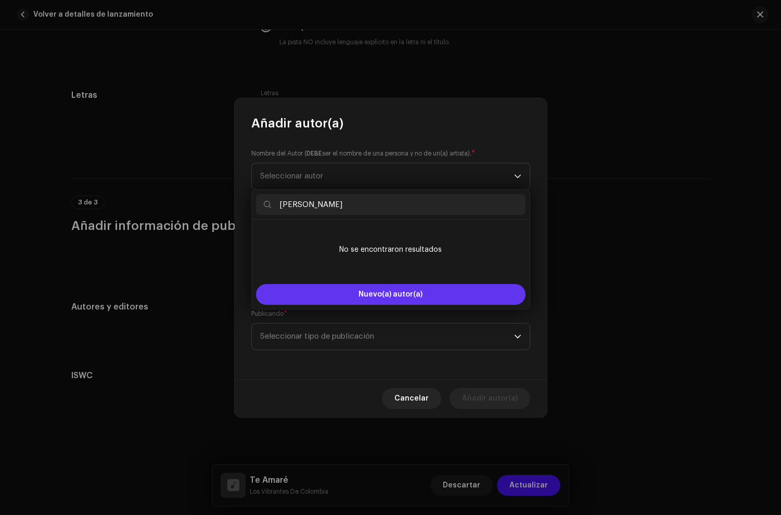
type input "[PERSON_NAME]"
click at [335, 292] on button "Nuevo(a) autor(a)" at bounding box center [391, 294] width 270 height 21
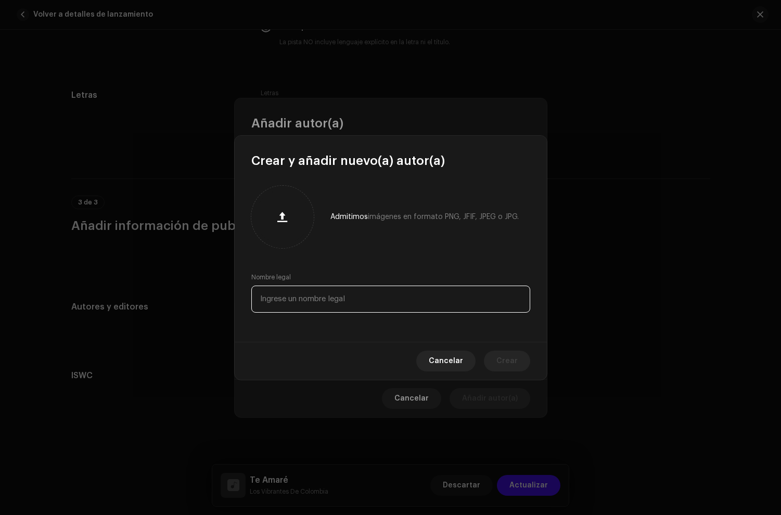
click at [293, 296] on input "text" at bounding box center [390, 299] width 279 height 27
paste input "[PERSON_NAME]"
type input "[PERSON_NAME]"
click at [514, 358] on span "Crear" at bounding box center [506, 361] width 21 height 21
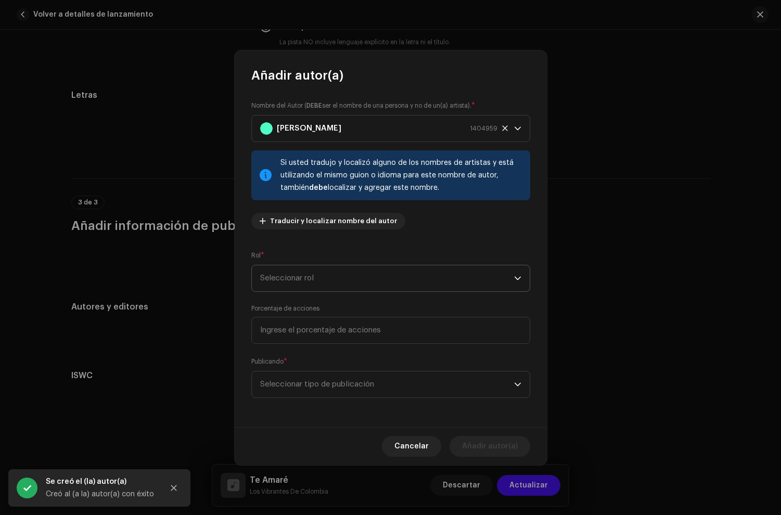
click at [307, 273] on span "Seleccionar rol" at bounding box center [387, 278] width 254 height 26
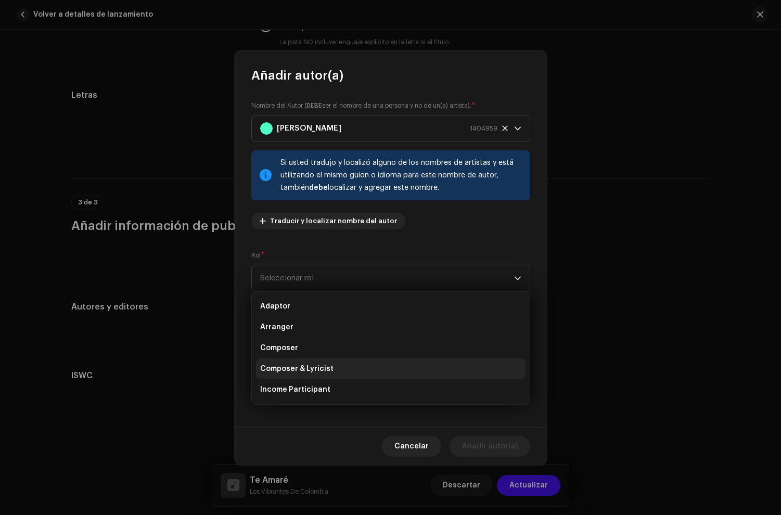
click at [314, 370] on span "Composer & Lyricist" at bounding box center [296, 369] width 73 height 10
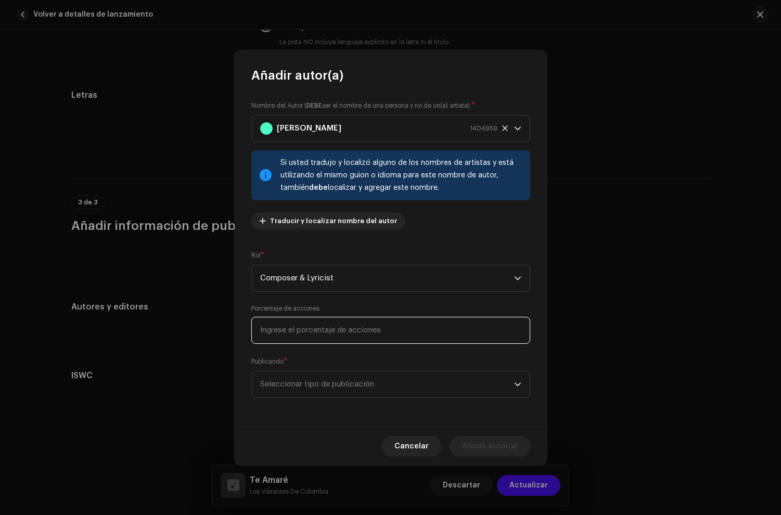
click at [315, 330] on input at bounding box center [390, 330] width 279 height 27
type input "100,00"
click at [339, 375] on span "Seleccionar tipo de publicación" at bounding box center [387, 384] width 254 height 26
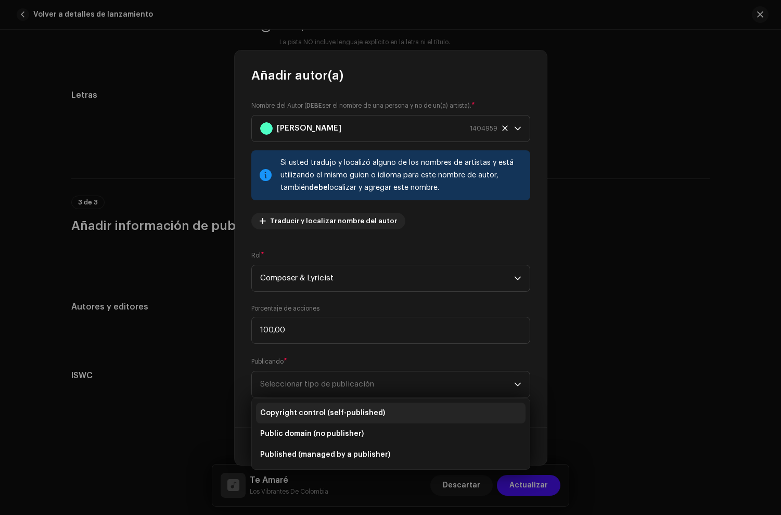
click at [344, 414] on span "Copyright control (self-published)" at bounding box center [322, 413] width 125 height 10
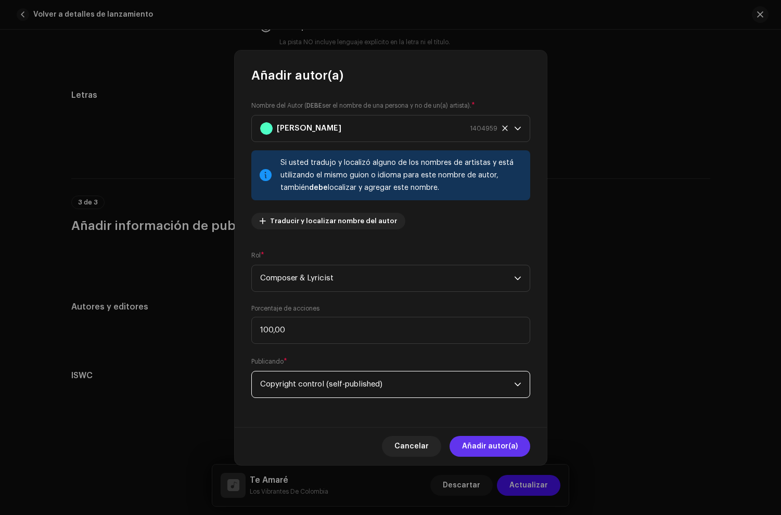
click at [505, 448] on span "Añadir autor(a)" at bounding box center [490, 446] width 56 height 21
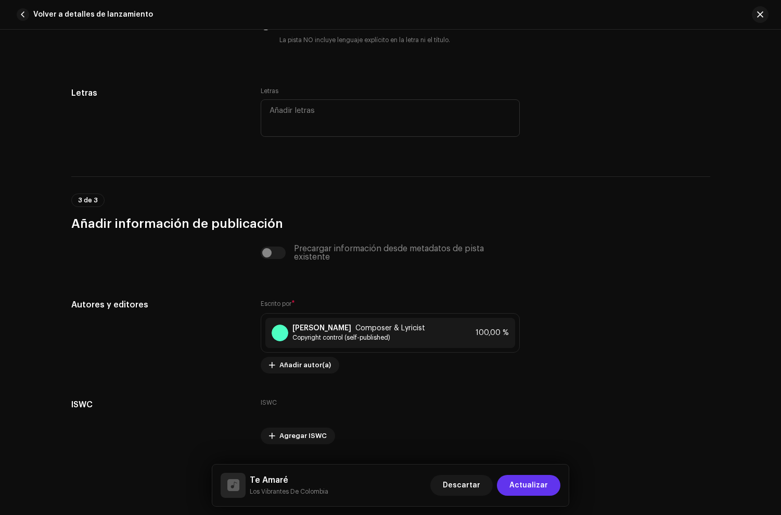
click at [529, 481] on span "Actualizar" at bounding box center [528, 485] width 39 height 21
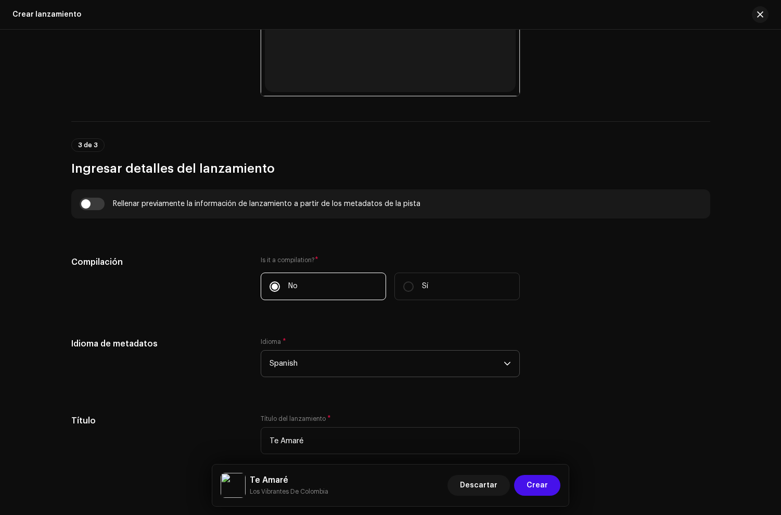
scroll to position [352, 0]
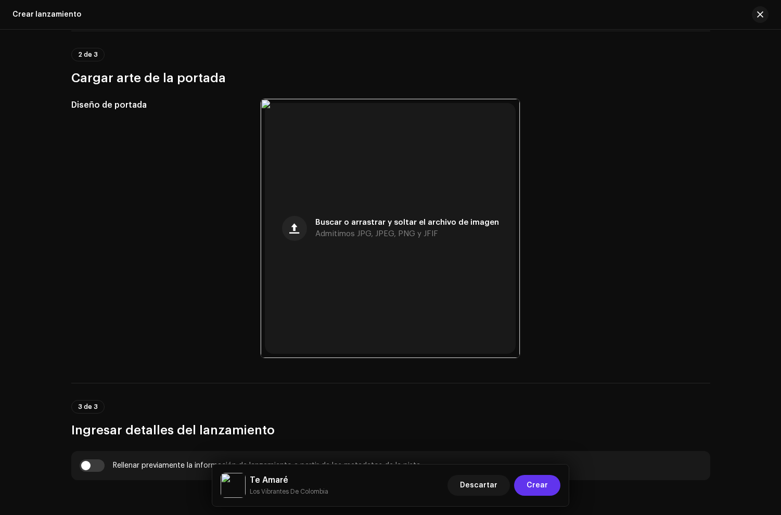
click at [543, 488] on span "Crear" at bounding box center [537, 485] width 21 height 21
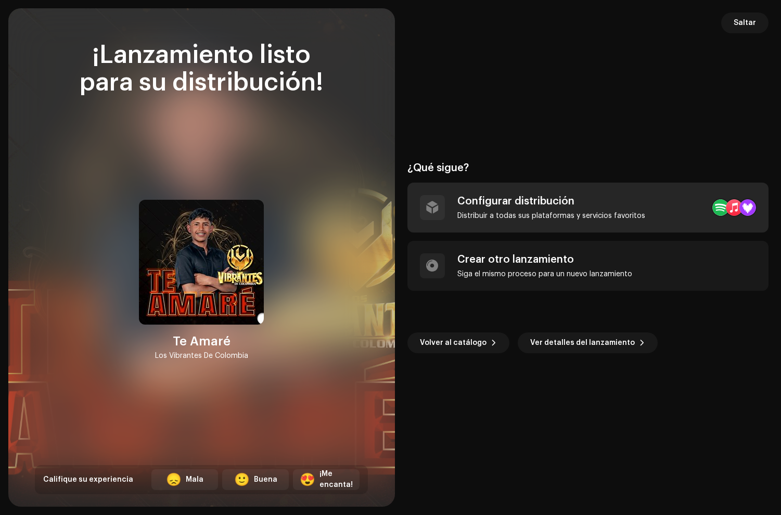
click at [597, 199] on div "Configurar distribución" at bounding box center [551, 201] width 188 height 12
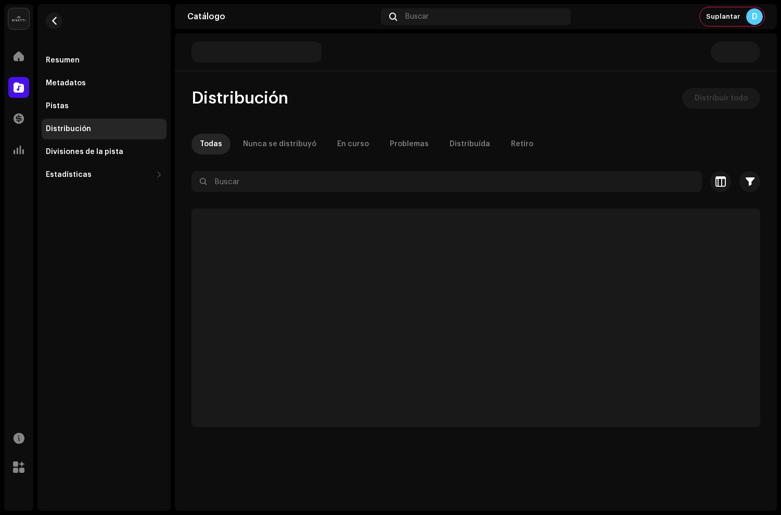
click at [563, 201] on div at bounding box center [475, 200] width 569 height 17
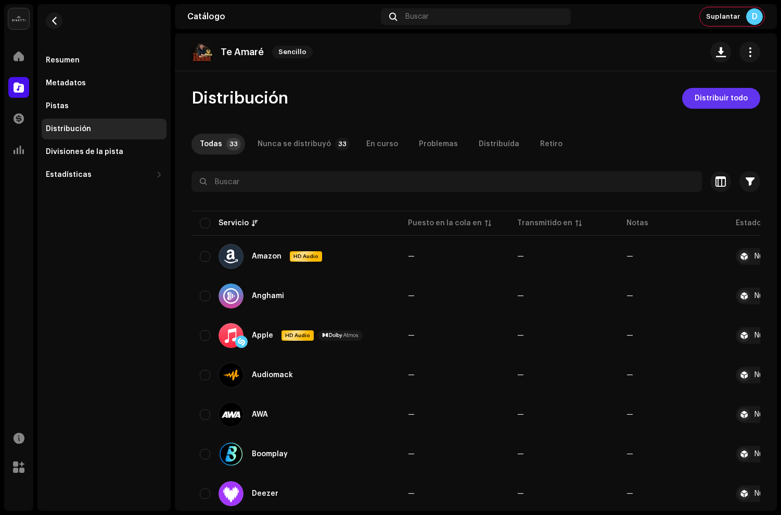
click at [699, 100] on span "Distribuir todo" at bounding box center [721, 98] width 53 height 21
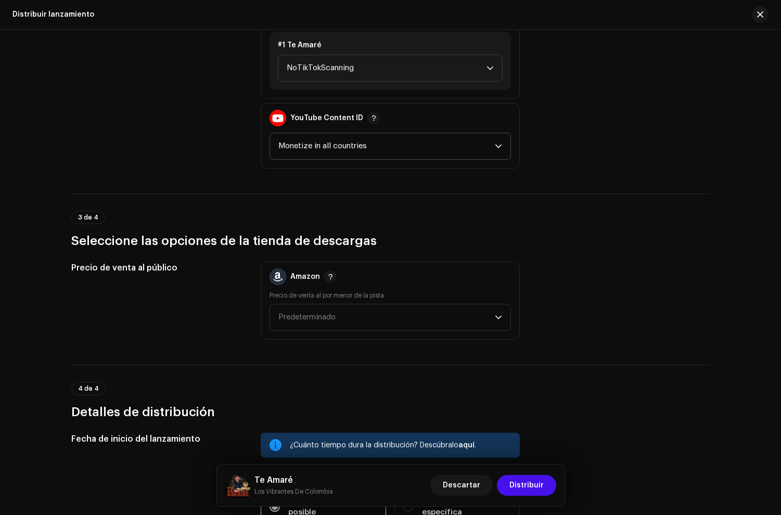
scroll to position [1599, 0]
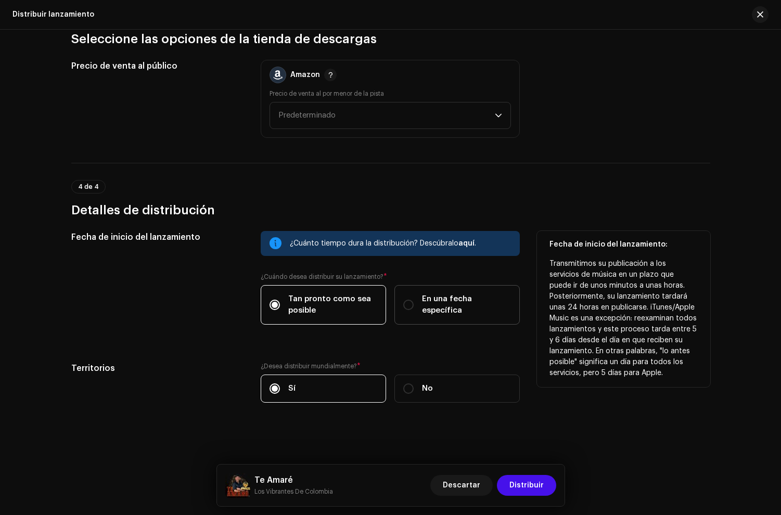
click at [443, 310] on span "En una fecha específica" at bounding box center [466, 304] width 89 height 23
click at [414, 310] on input "En una fecha específica" at bounding box center [408, 305] width 10 height 10
radio input "true"
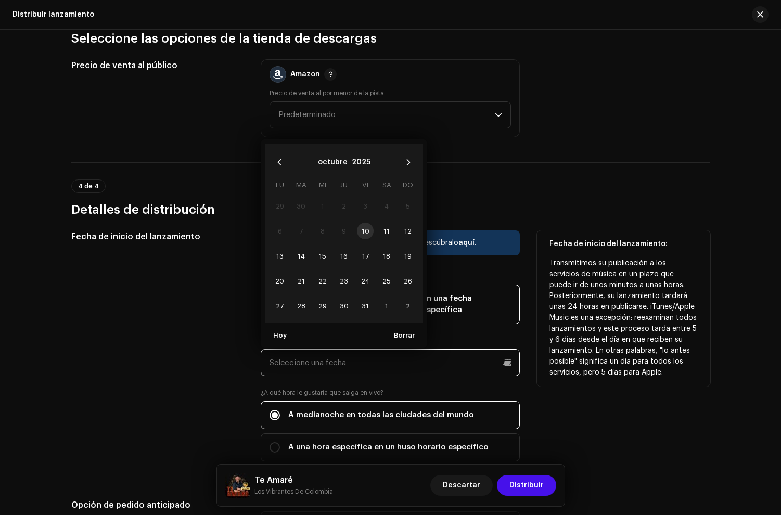
click at [357, 365] on input "text" at bounding box center [390, 362] width 259 height 27
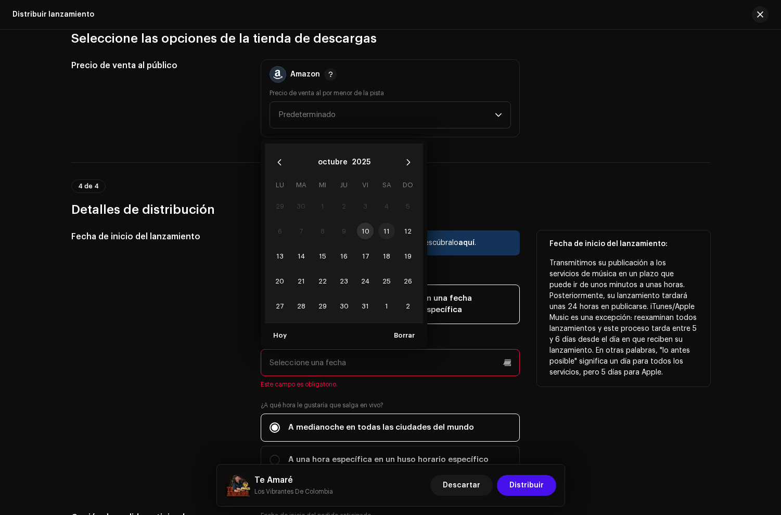
click at [379, 232] on span "11" at bounding box center [386, 231] width 17 height 17
type input "[DATE]"
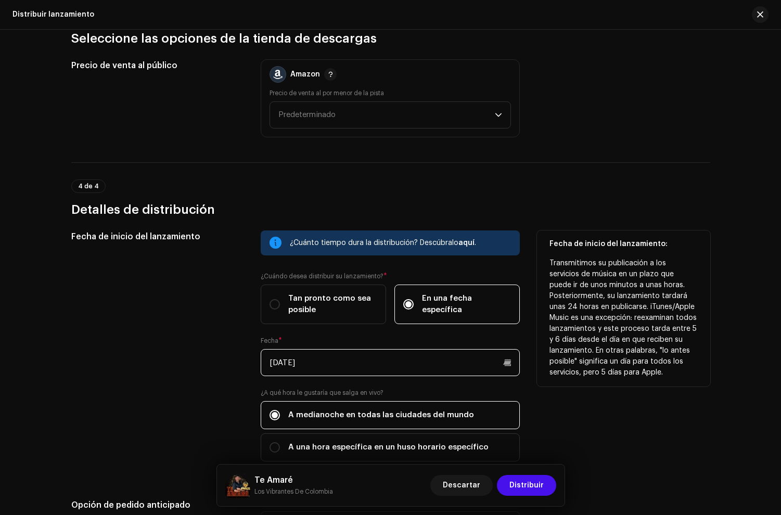
scroll to position [1676, 0]
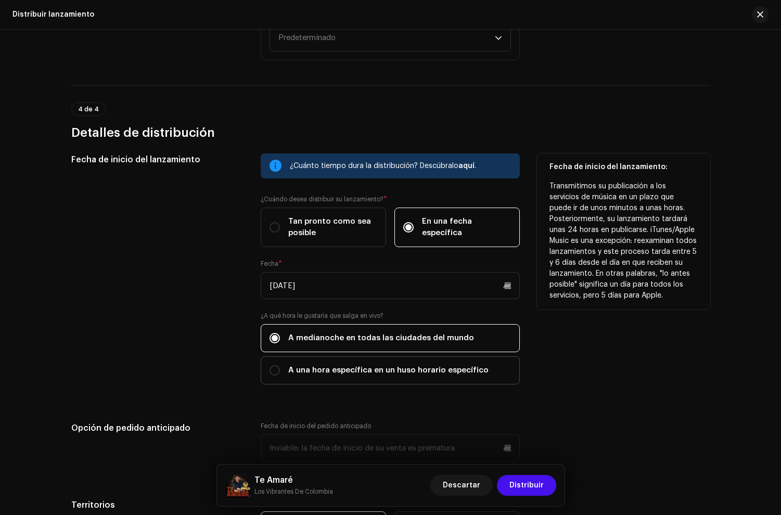
click at [302, 381] on label "A una hora específica en un huso horario específico" at bounding box center [390, 370] width 259 height 28
click at [280, 376] on input "A una hora específica en un huso horario específico" at bounding box center [275, 370] width 10 height 10
radio input "true"
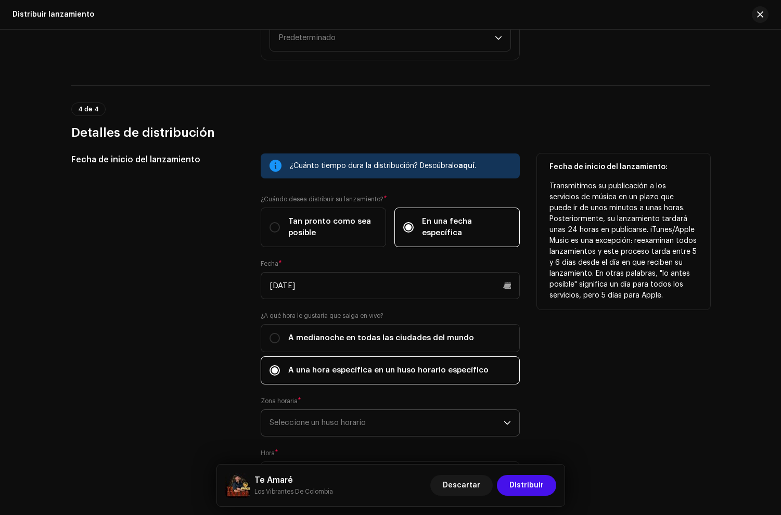
click at [358, 422] on span "Seleccione un huso horario" at bounding box center [387, 423] width 234 height 26
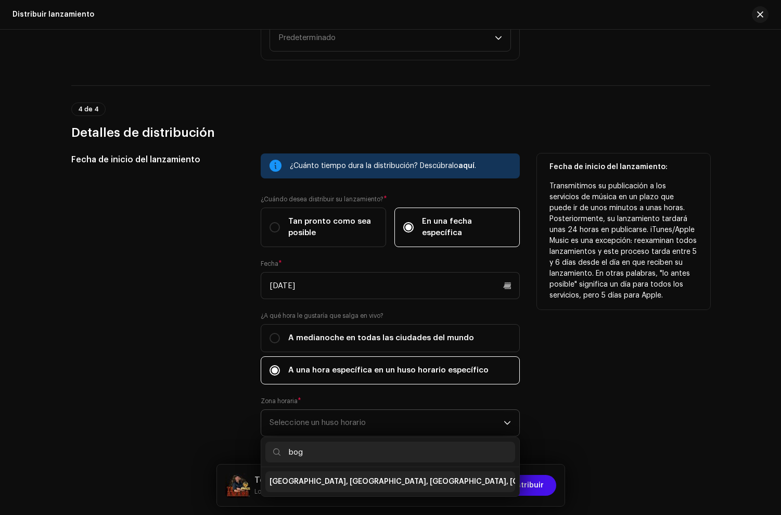
type input "bog"
drag, startPoint x: 301, startPoint y: 482, endPoint x: 300, endPoint y: 347, distance: 135.3
click at [302, 482] on span "[GEOGRAPHIC_DATA], [GEOGRAPHIC_DATA], [GEOGRAPHIC_DATA], [GEOGRAPHIC_DATA][PERS…" at bounding box center [458, 482] width 376 height 10
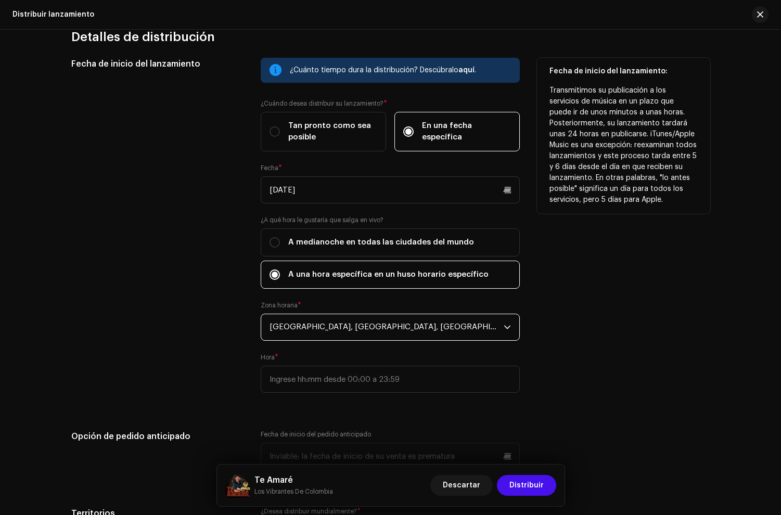
scroll to position [1783, 0]
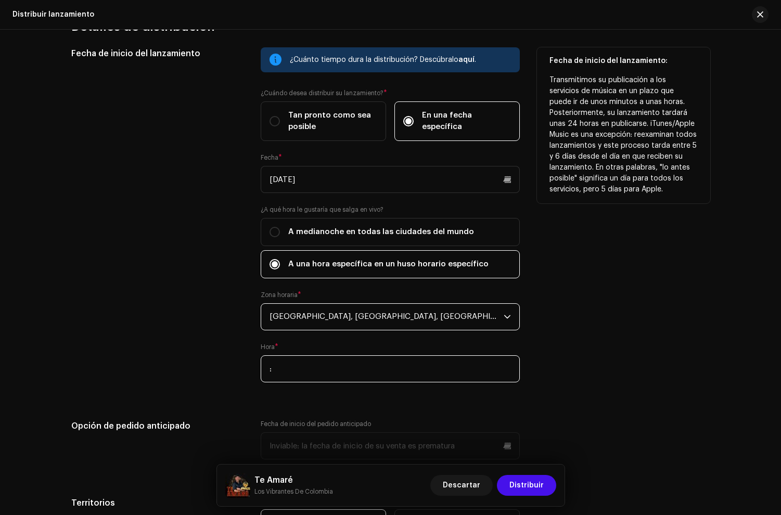
click at [293, 365] on input ":" at bounding box center [390, 368] width 259 height 27
type input "19:00"
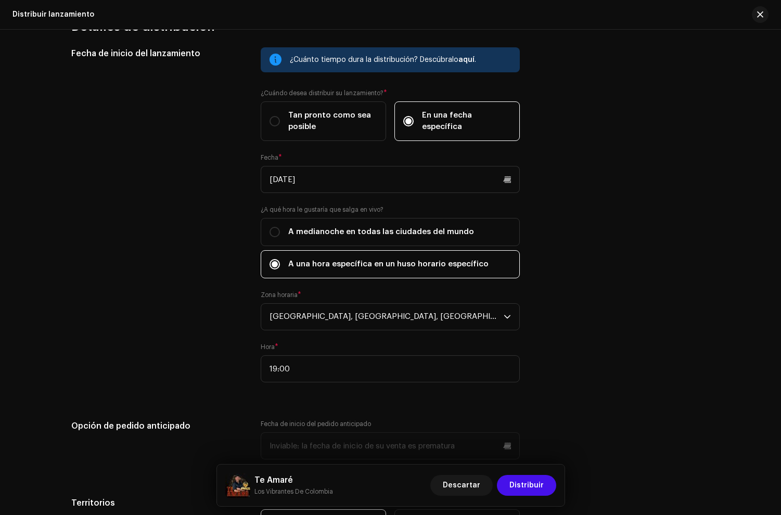
click at [51, 323] on div "Distribuir lanzamiento Complete los siguientes pasos para distribuir su lanzami…" at bounding box center [390, 272] width 781 height 485
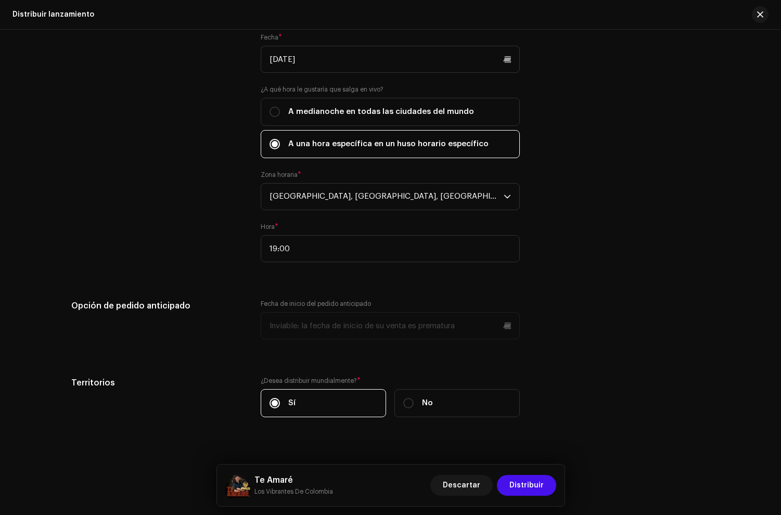
scroll to position [1919, 0]
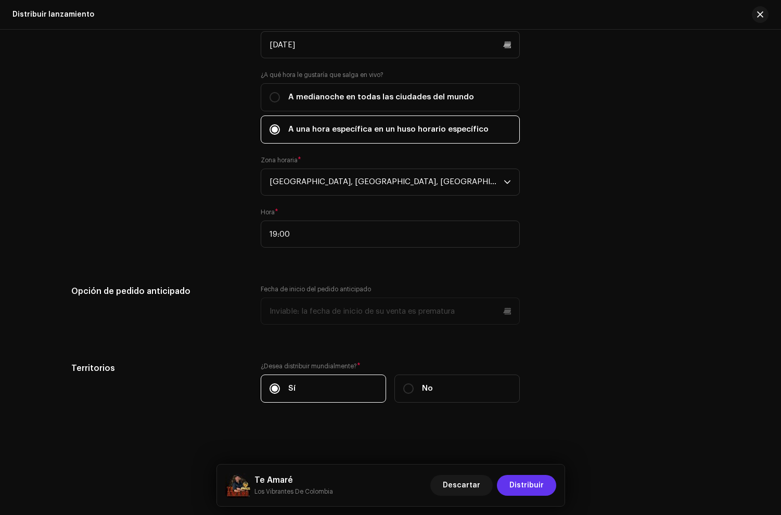
click at [522, 485] on span "Distribuir" at bounding box center [526, 485] width 34 height 21
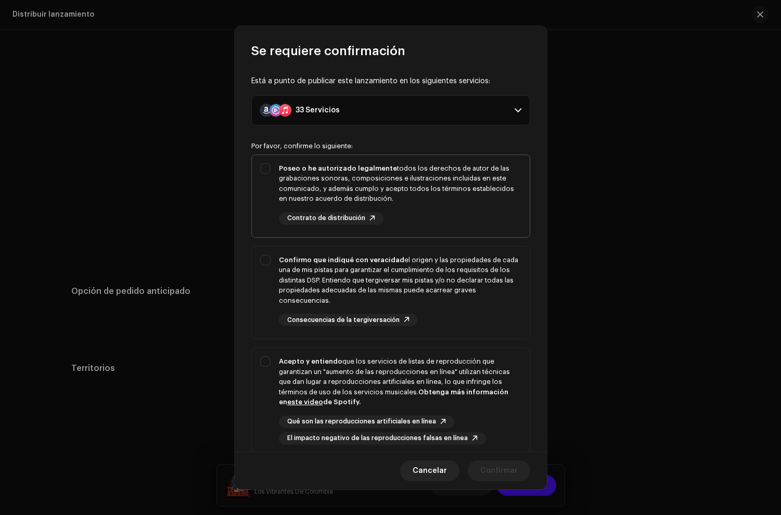
click at [398, 207] on div "Poseo o he autorizado legalmente todos los derechos de autor de las grabaciones…" at bounding box center [400, 193] width 242 height 61
checkbox input "true"
drag, startPoint x: 421, startPoint y: 302, endPoint x: 461, endPoint y: 388, distance: 94.7
click at [425, 305] on div "Confirmo que indiqué con veracidad el origen y las propiedades de cada una de m…" at bounding box center [400, 291] width 242 height 72
checkbox input "true"
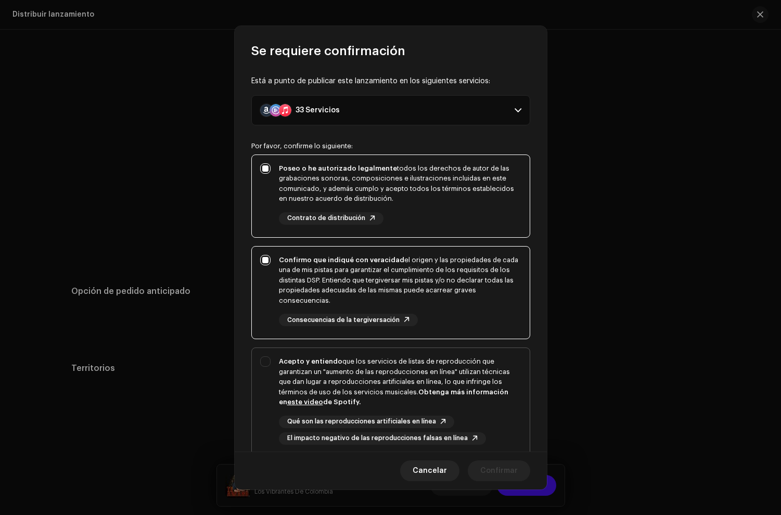
drag, startPoint x: 461, startPoint y: 388, endPoint x: 473, endPoint y: 392, distance: 13.2
click at [461, 388] on div "Acepto y entiendo que los servicios de listas de reproducción que garantizan un…" at bounding box center [400, 381] width 242 height 51
checkbox input "true"
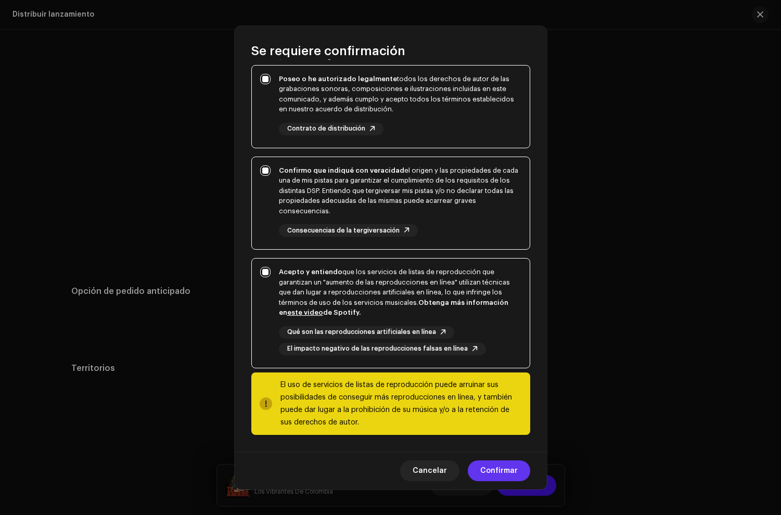
click at [506, 461] on span "Confirmar" at bounding box center [498, 470] width 37 height 21
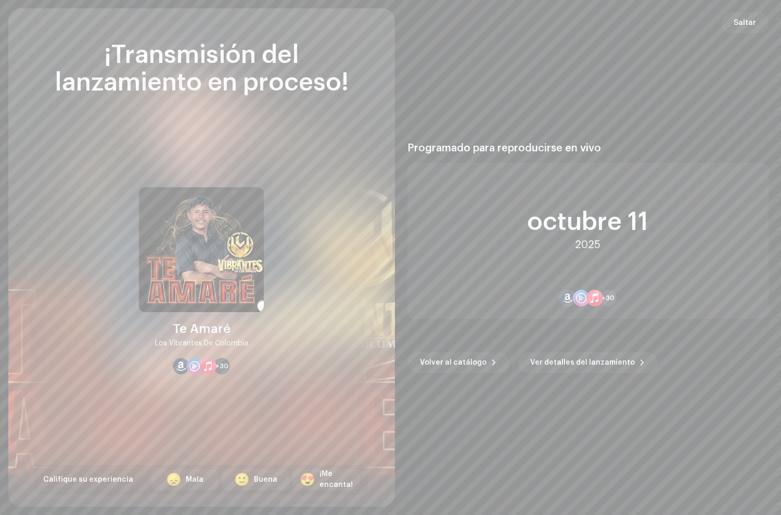
click at [740, 26] on span "Saltar" at bounding box center [745, 22] width 22 height 21
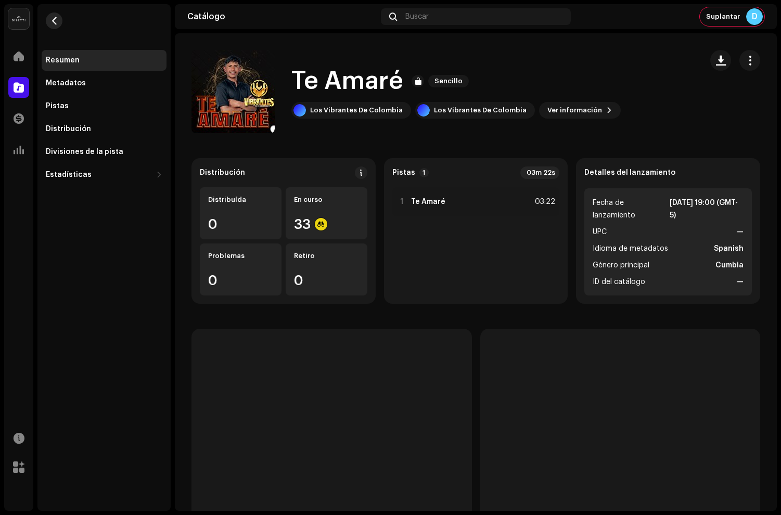
click at [59, 24] on button "button" at bounding box center [54, 20] width 17 height 17
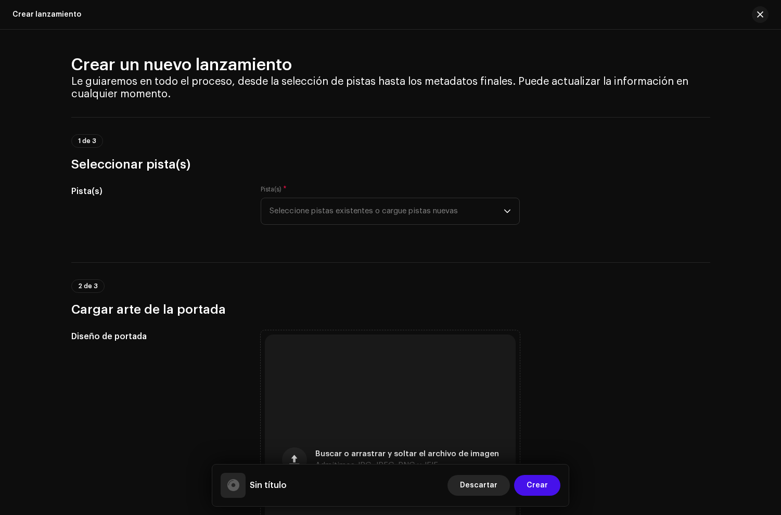
click at [487, 492] on span "Descartar" at bounding box center [478, 485] width 37 height 21
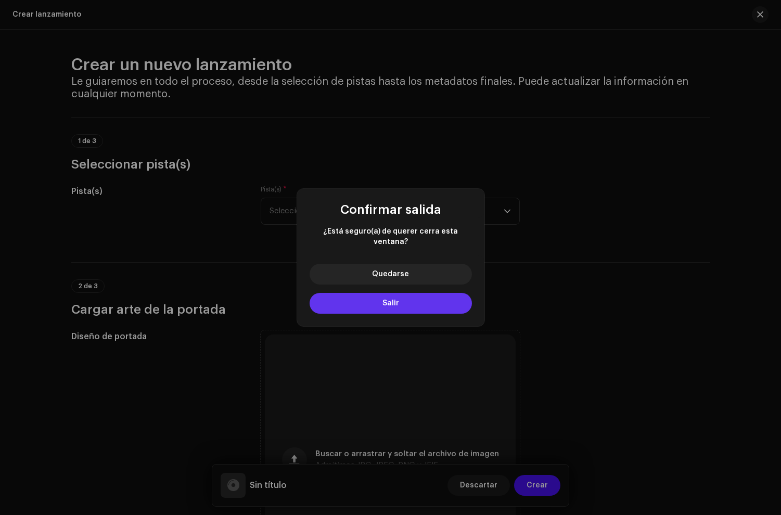
click at [413, 297] on button "Salir" at bounding box center [391, 303] width 162 height 21
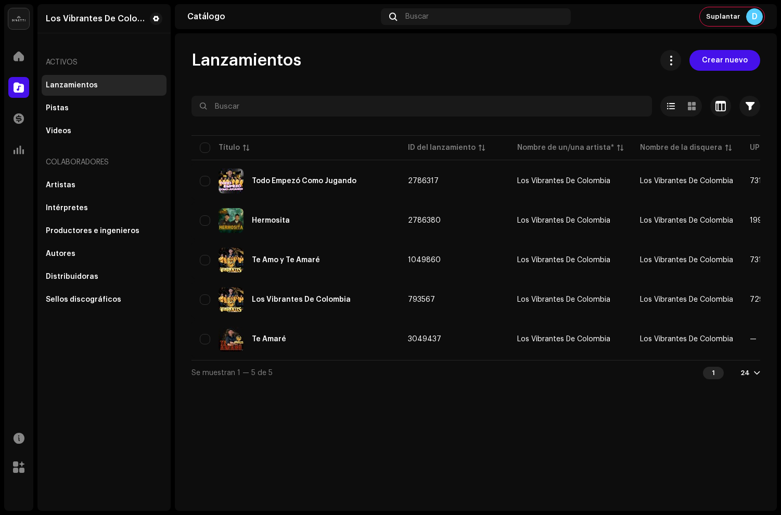
click at [709, 26] on div "Catálogo Buscar Suplantar D" at bounding box center [476, 16] width 602 height 25
click at [713, 20] on span "Suplantar" at bounding box center [723, 16] width 34 height 8
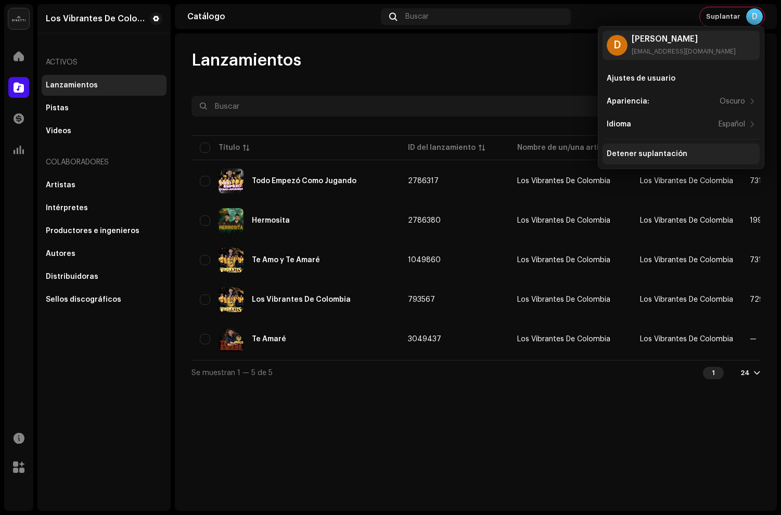
click at [654, 150] on div "Detener suplantación" at bounding box center [647, 154] width 81 height 8
